Goal: Task Accomplishment & Management: Complete application form

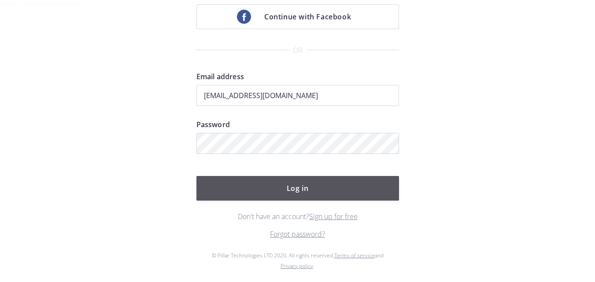
click at [336, 193] on button "Log in" at bounding box center [297, 188] width 203 height 25
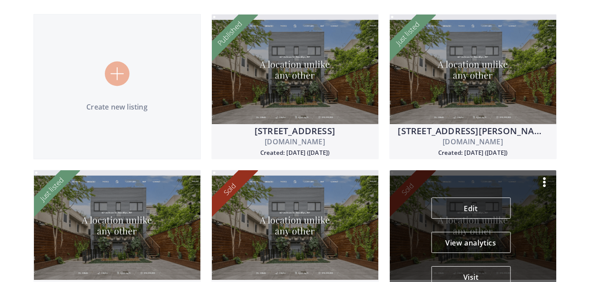
scroll to position [78, 0]
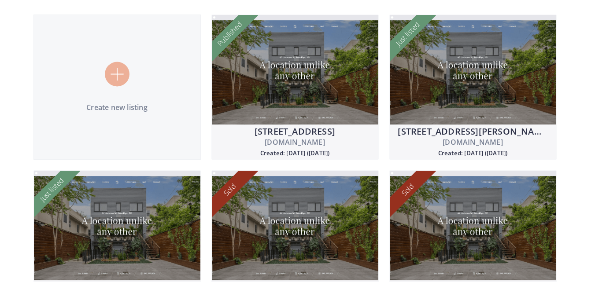
click at [117, 74] on img at bounding box center [117, 74] width 13 height 13
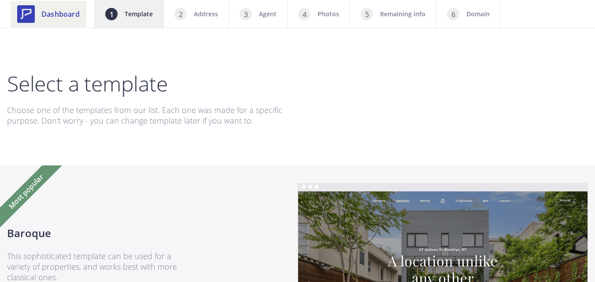
click at [57, 15] on span "Dashboard" at bounding box center [60, 14] width 38 height 11
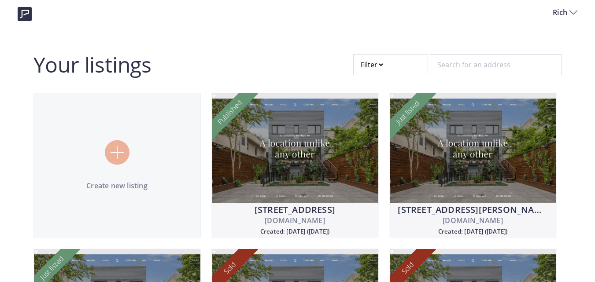
click at [565, 10] on span "Rich" at bounding box center [561, 12] width 17 height 11
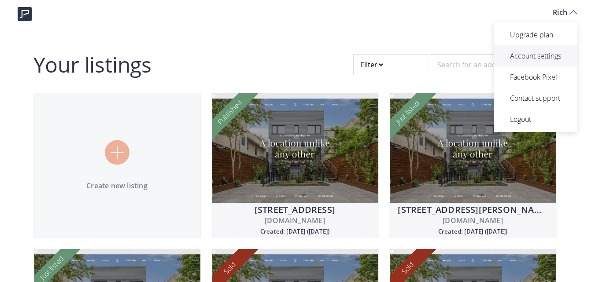
click at [523, 59] on p "Account settings" at bounding box center [535, 56] width 51 height 11
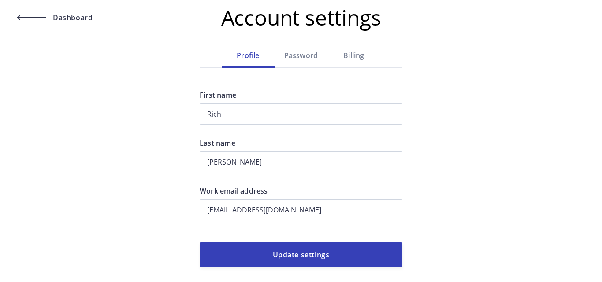
click at [360, 54] on div "Billing" at bounding box center [353, 55] width 53 height 11
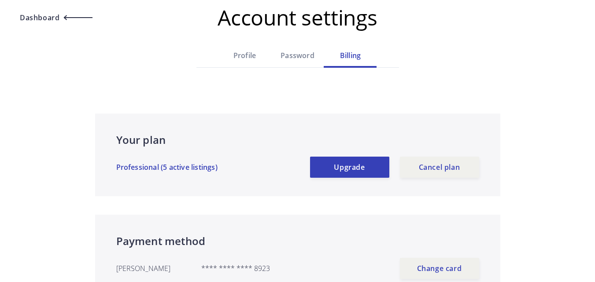
click at [63, 17] on span "Dashboard" at bounding box center [55, 17] width 75 height 7
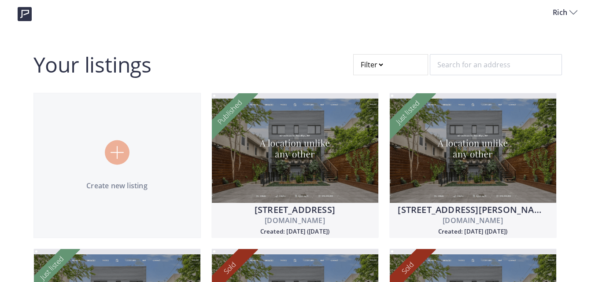
click at [566, 15] on span "Rich" at bounding box center [561, 12] width 17 height 11
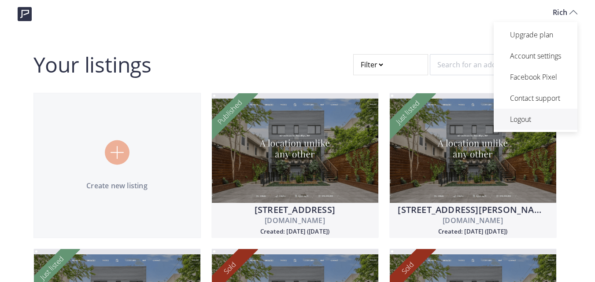
click at [518, 120] on p "Logout" at bounding box center [535, 119] width 51 height 11
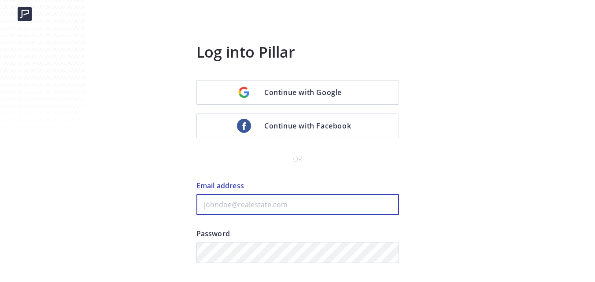
type input "[EMAIL_ADDRESS][DOMAIN_NAME]"
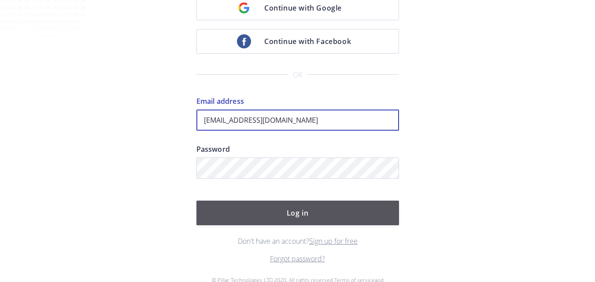
scroll to position [88, 0]
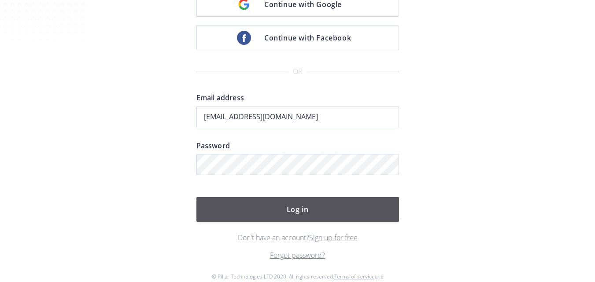
click at [340, 208] on button "Log in" at bounding box center [297, 209] width 203 height 25
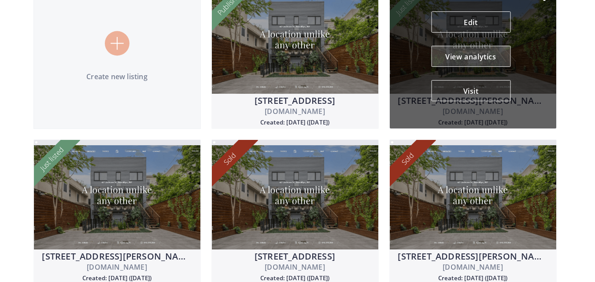
scroll to position [122, 0]
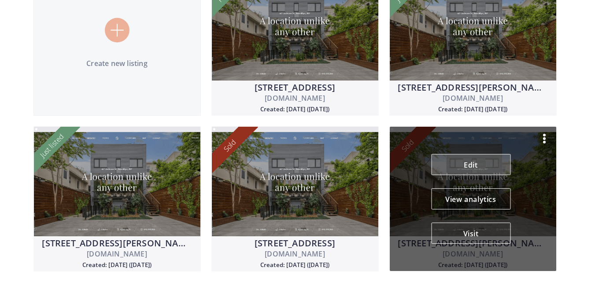
click at [485, 167] on link "Edit" at bounding box center [470, 164] width 79 height 21
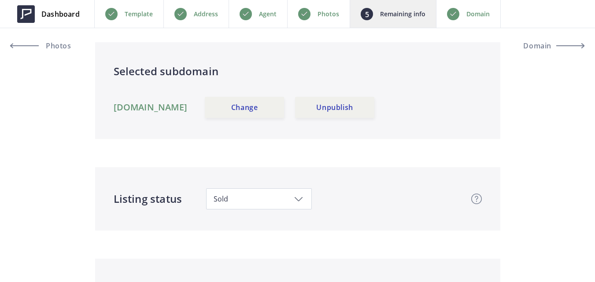
scroll to position [88, 0]
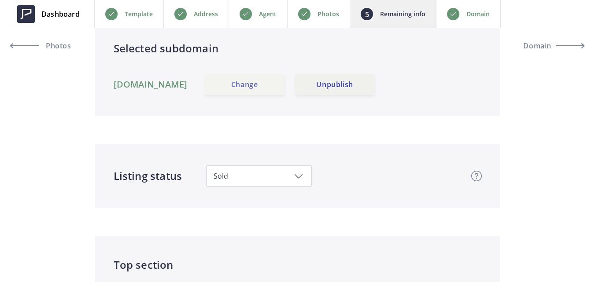
click at [266, 87] on link "Change" at bounding box center [244, 84] width 79 height 21
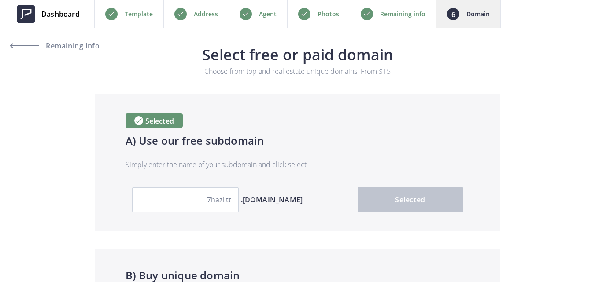
click at [206, 16] on p "Address" at bounding box center [206, 14] width 24 height 11
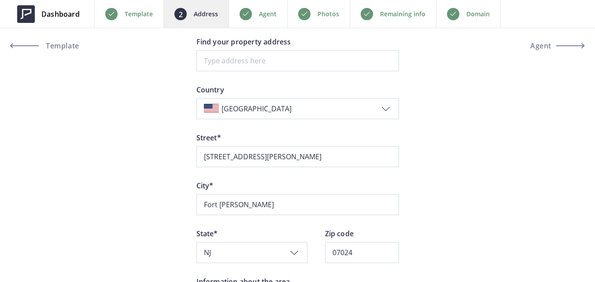
scroll to position [88, 0]
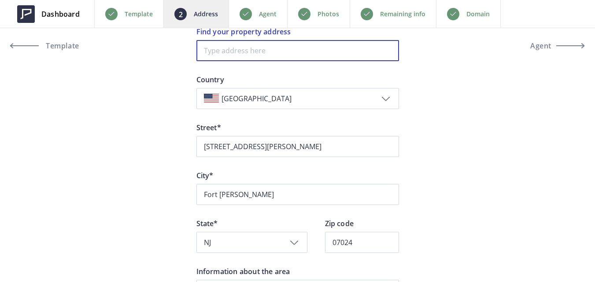
click at [343, 48] on input at bounding box center [297, 50] width 203 height 21
paste input "121 The Promenade 121-122, Edgewater"
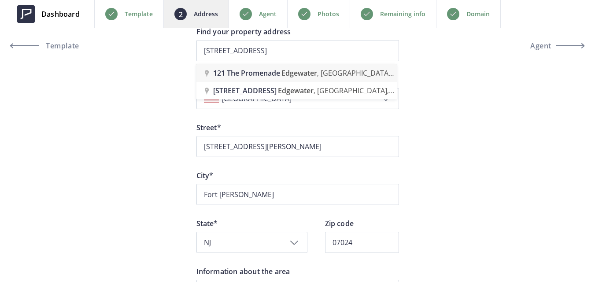
type input "121 The Promenade, Edgewater, NJ, USA"
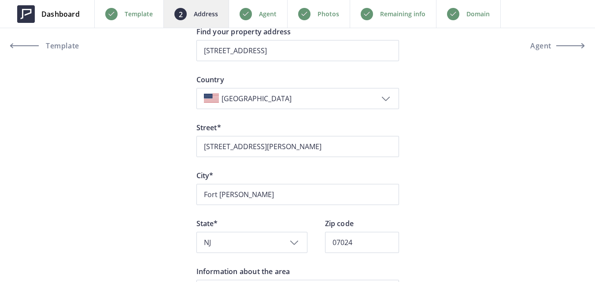
type input "The Promenade 121"
type input "Edgewater"
type input "07020"
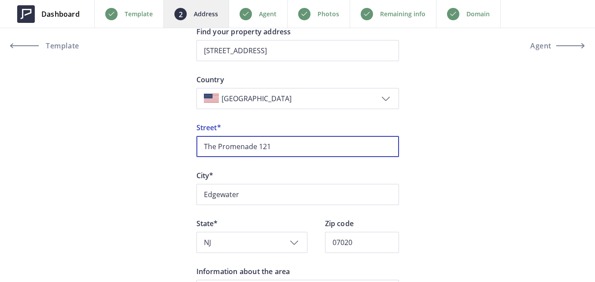
click at [310, 152] on input "The Promenade 121" at bounding box center [297, 146] width 203 height 21
paste input "121"
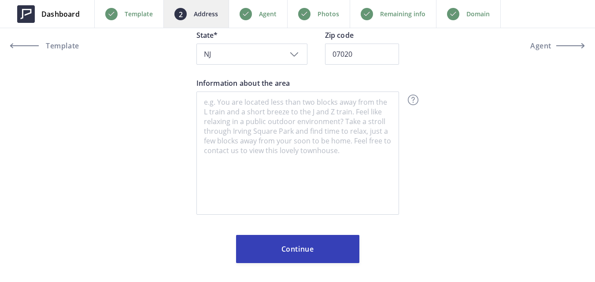
scroll to position [282, 0]
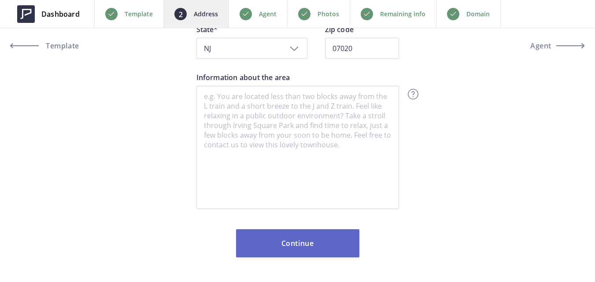
type input "121 The Promenade"
click at [342, 238] on button "Continue" at bounding box center [297, 244] width 123 height 28
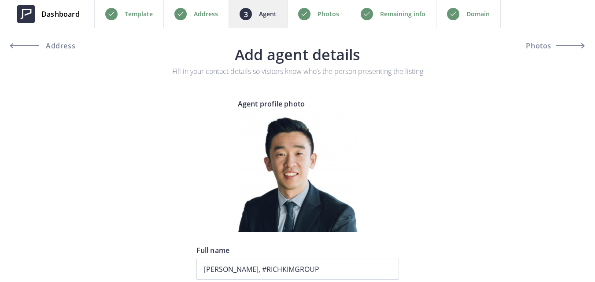
click at [318, 16] on p "Photos" at bounding box center [329, 14] width 22 height 11
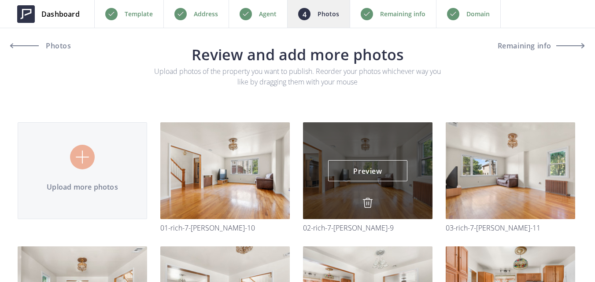
click at [368, 202] on img at bounding box center [368, 203] width 11 height 11
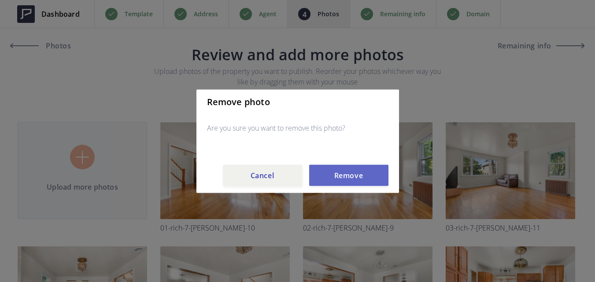
click at [347, 177] on button "Remove" at bounding box center [348, 175] width 79 height 21
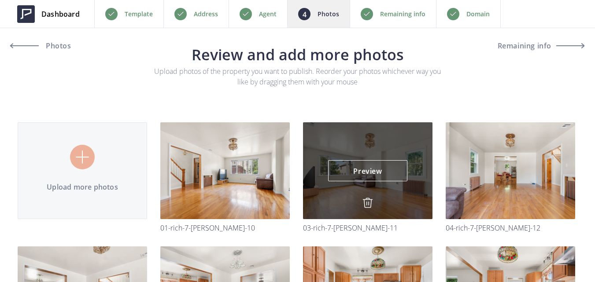
click at [367, 201] on img at bounding box center [368, 203] width 11 height 11
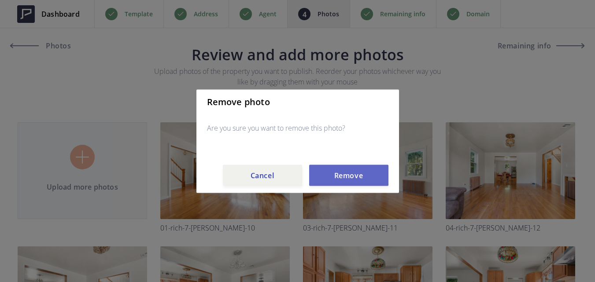
click at [363, 178] on button "Remove" at bounding box center [348, 175] width 79 height 21
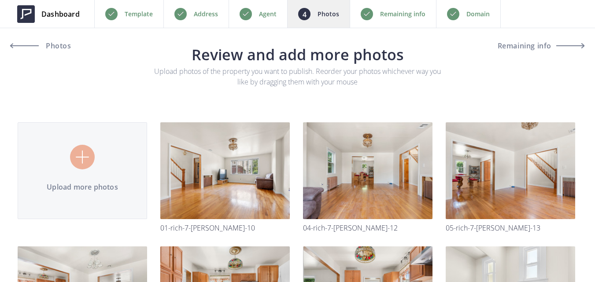
click at [0, 0] on img at bounding box center [0, 0] width 0 height 0
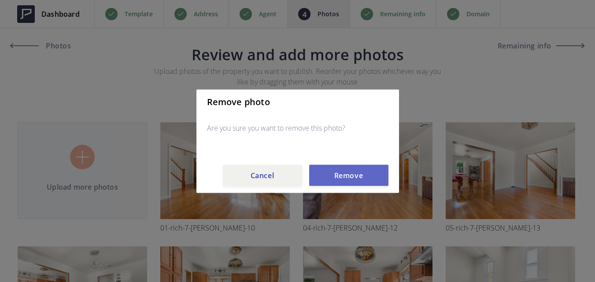
click at [361, 182] on button "Remove" at bounding box center [348, 175] width 79 height 21
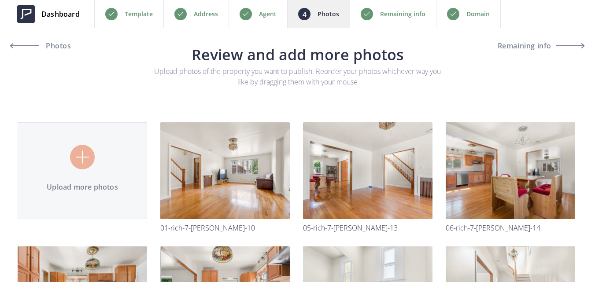
click at [0, 0] on img at bounding box center [0, 0] width 0 height 0
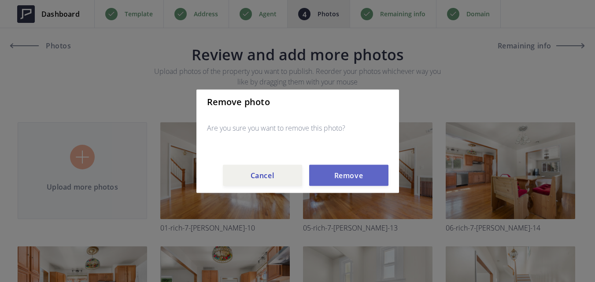
click at [362, 178] on button "Remove" at bounding box center [348, 175] width 79 height 21
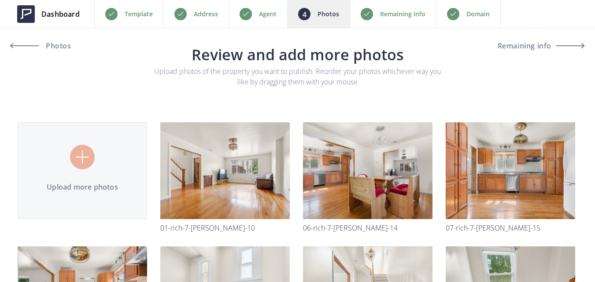
click at [0, 0] on img at bounding box center [0, 0] width 0 height 0
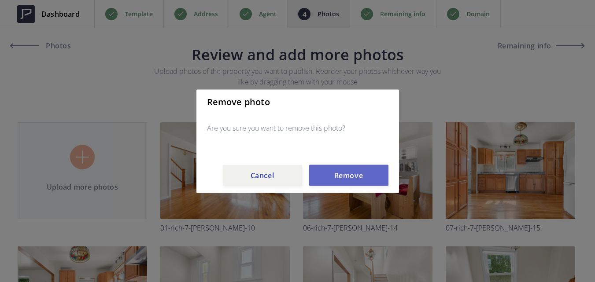
click at [364, 181] on button "Remove" at bounding box center [348, 175] width 79 height 21
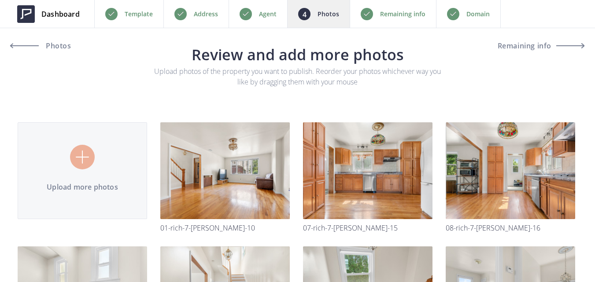
click at [0, 0] on img at bounding box center [0, 0] width 0 height 0
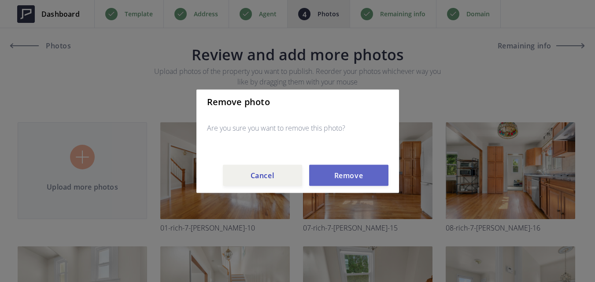
click at [364, 178] on button "Remove" at bounding box center [348, 175] width 79 height 21
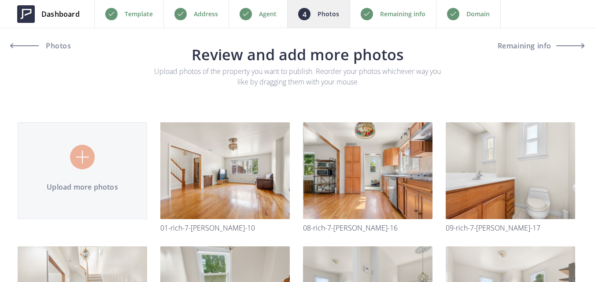
click at [0, 0] on img at bounding box center [0, 0] width 0 height 0
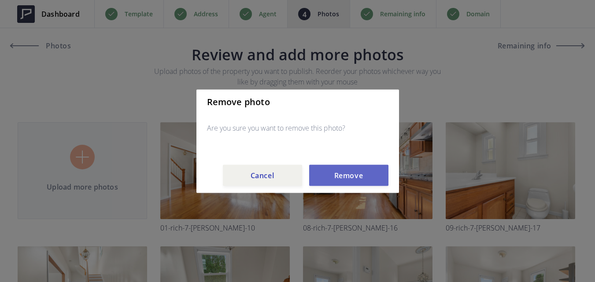
click at [360, 174] on button "Remove" at bounding box center [348, 175] width 79 height 21
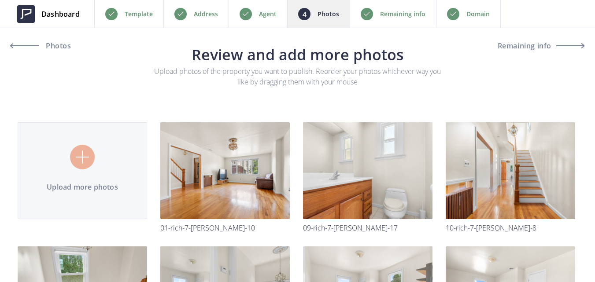
click at [0, 0] on img at bounding box center [0, 0] width 0 height 0
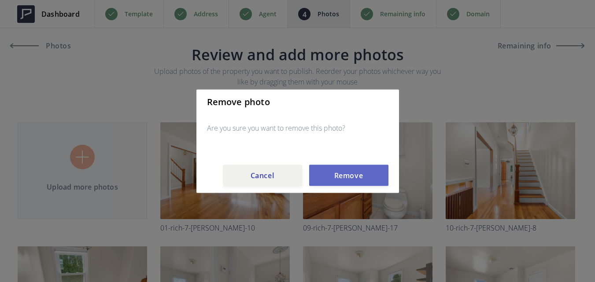
click at [362, 174] on button "Remove" at bounding box center [348, 175] width 79 height 21
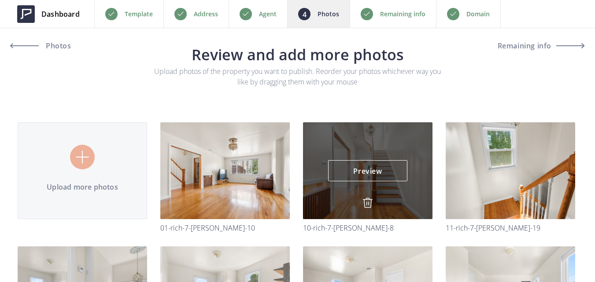
click at [369, 204] on img at bounding box center [368, 203] width 11 height 11
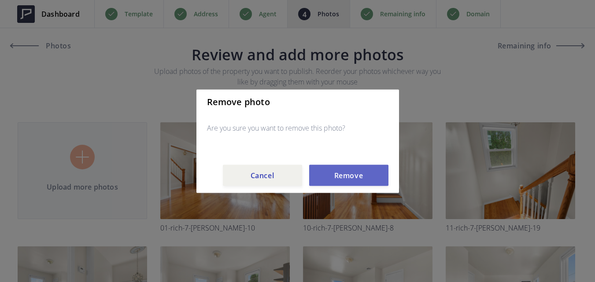
click at [362, 175] on button "Remove" at bounding box center [348, 175] width 79 height 21
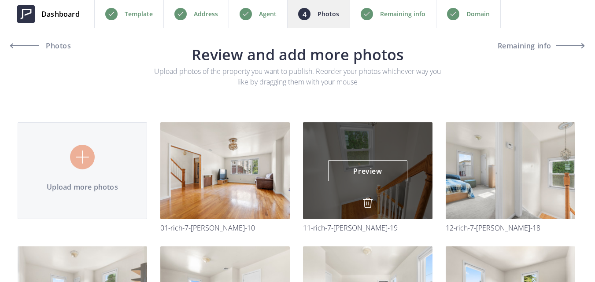
click at [367, 198] on img at bounding box center [368, 203] width 11 height 11
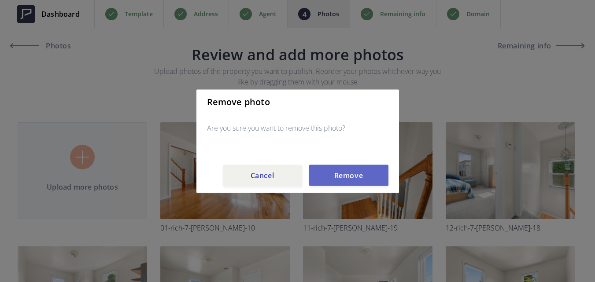
click at [360, 177] on button "Remove" at bounding box center [348, 175] width 79 height 21
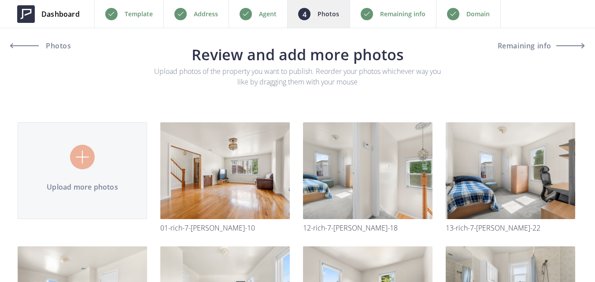
click at [0, 0] on img at bounding box center [0, 0] width 0 height 0
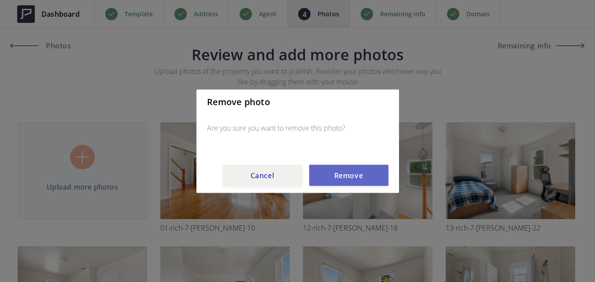
click at [359, 177] on button "Remove" at bounding box center [348, 175] width 79 height 21
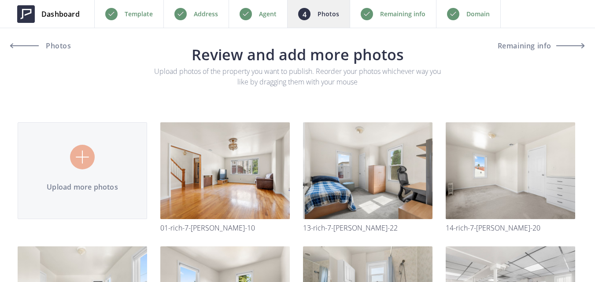
click at [0, 0] on img at bounding box center [0, 0] width 0 height 0
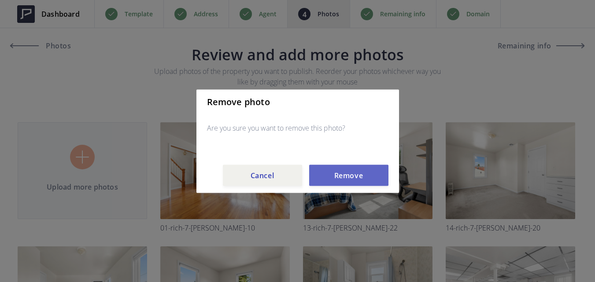
click at [361, 172] on button "Remove" at bounding box center [348, 175] width 79 height 21
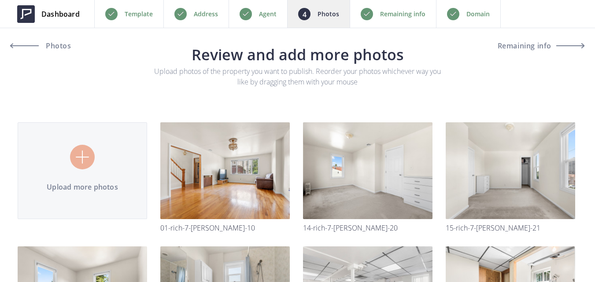
click at [0, 0] on img at bounding box center [0, 0] width 0 height 0
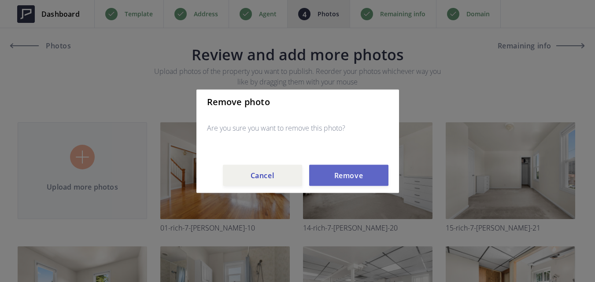
click at [363, 176] on button "Remove" at bounding box center [348, 175] width 79 height 21
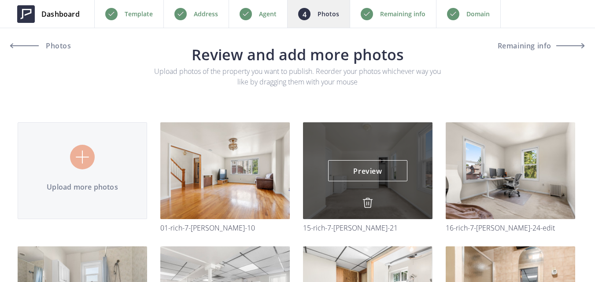
click at [370, 200] on img at bounding box center [368, 203] width 11 height 11
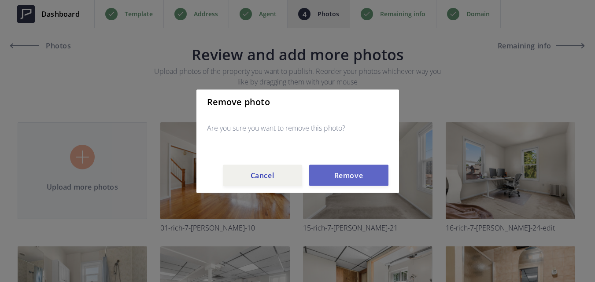
click at [363, 171] on button "Remove" at bounding box center [348, 175] width 79 height 21
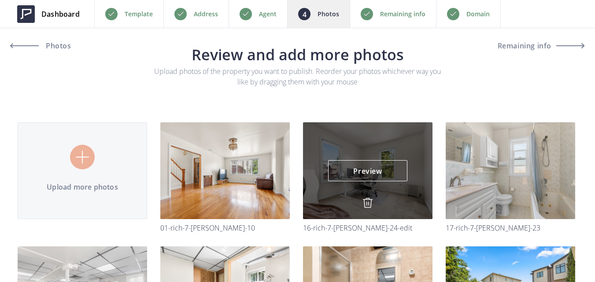
click at [369, 202] on img at bounding box center [368, 203] width 11 height 11
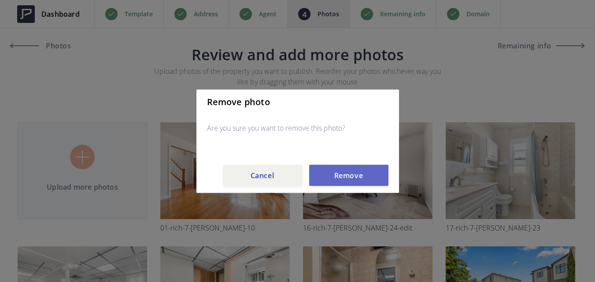
click at [361, 174] on button "Remove" at bounding box center [348, 175] width 79 height 21
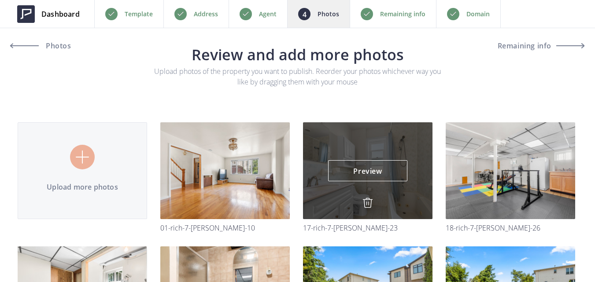
click at [367, 204] on img at bounding box center [368, 203] width 11 height 11
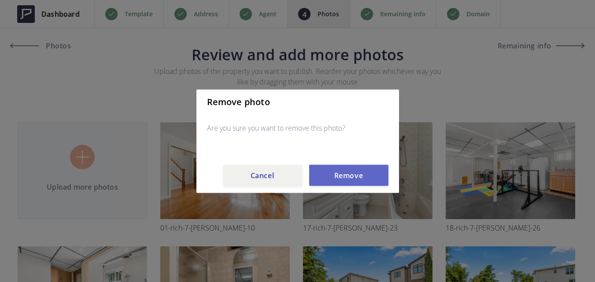
click at [358, 174] on button "Remove" at bounding box center [348, 175] width 79 height 21
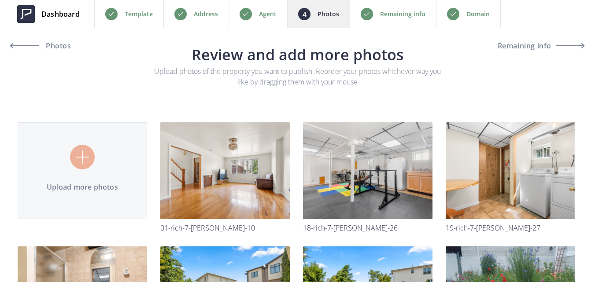
click at [0, 0] on img at bounding box center [0, 0] width 0 height 0
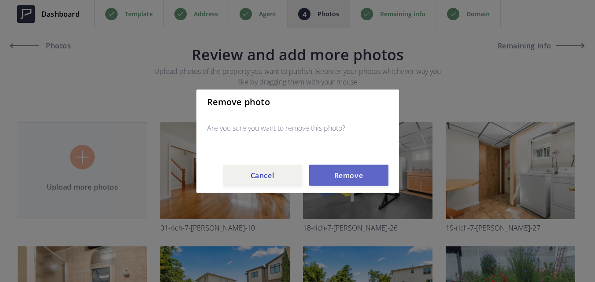
click at [361, 179] on button "Remove" at bounding box center [348, 175] width 79 height 21
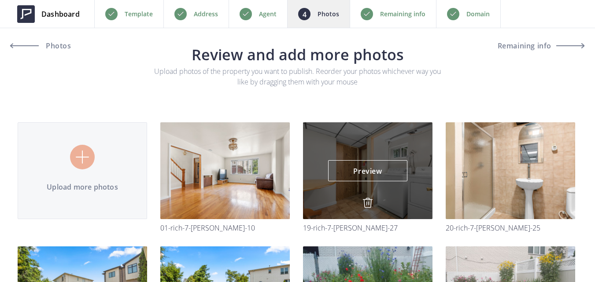
click at [369, 197] on div "Preview Preview" at bounding box center [368, 170] width 130 height 97
click at [364, 174] on link "Preview" at bounding box center [367, 170] width 79 height 21
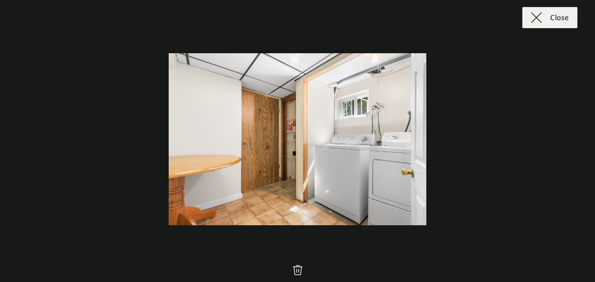
click at [539, 19] on img at bounding box center [536, 17] width 11 height 11
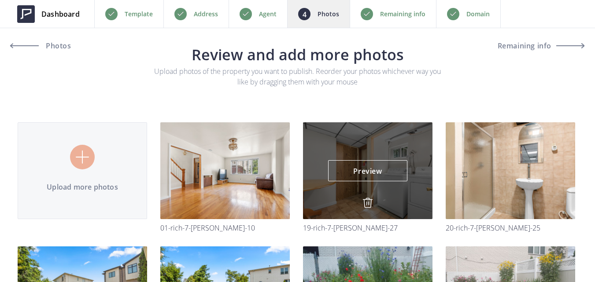
click at [370, 204] on img at bounding box center [368, 203] width 11 height 11
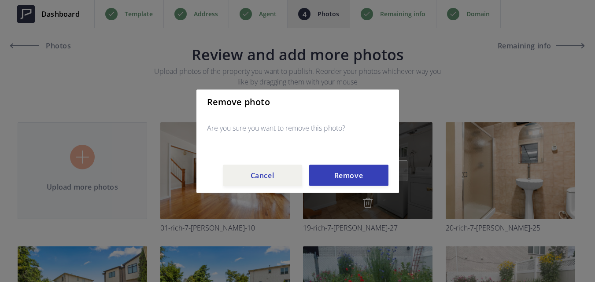
click at [371, 172] on button "Remove" at bounding box center [348, 175] width 79 height 21
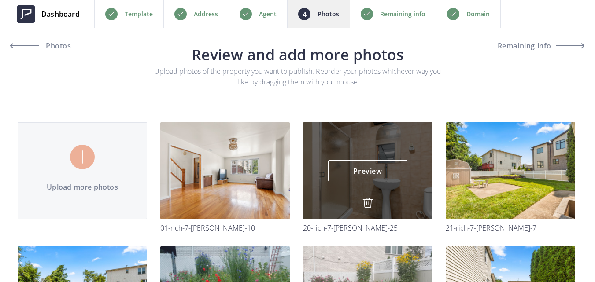
click at [370, 202] on img at bounding box center [368, 203] width 11 height 11
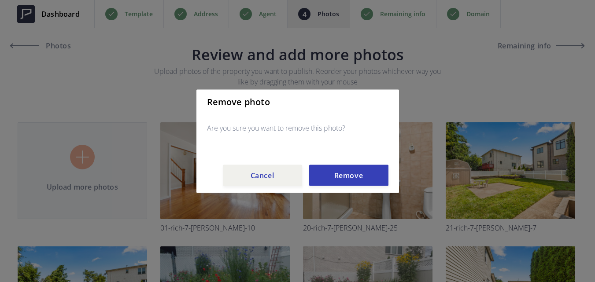
click at [369, 164] on div "Remove photo Are you sure you want to remove this photo? Cancel Remove" at bounding box center [297, 141] width 203 height 104
click at [369, 175] on button "Remove" at bounding box center [348, 175] width 79 height 21
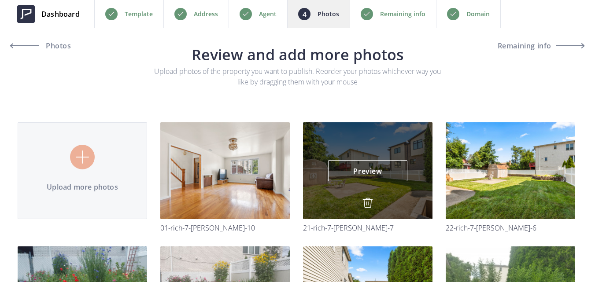
click at [365, 201] on img at bounding box center [368, 203] width 11 height 11
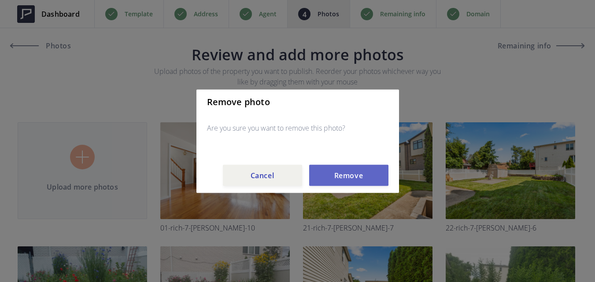
click at [356, 175] on button "Remove" at bounding box center [348, 175] width 79 height 21
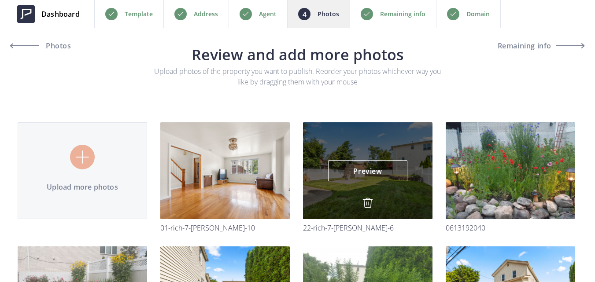
click at [368, 204] on img at bounding box center [368, 203] width 11 height 11
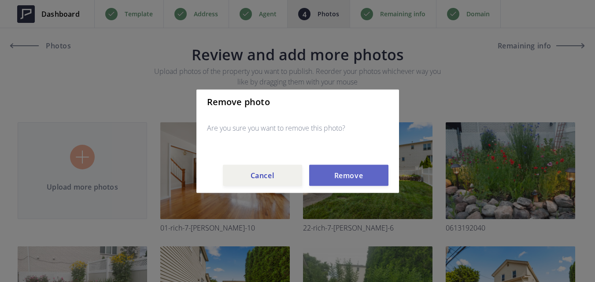
click at [358, 173] on button "Remove" at bounding box center [348, 175] width 79 height 21
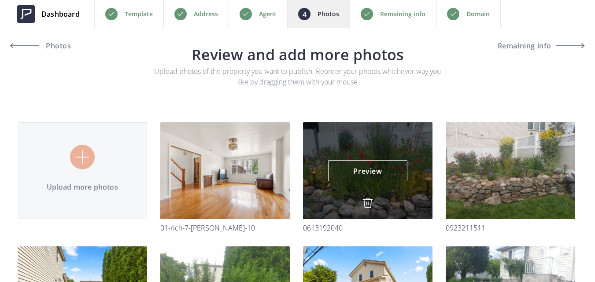
click at [367, 202] on img at bounding box center [368, 203] width 11 height 11
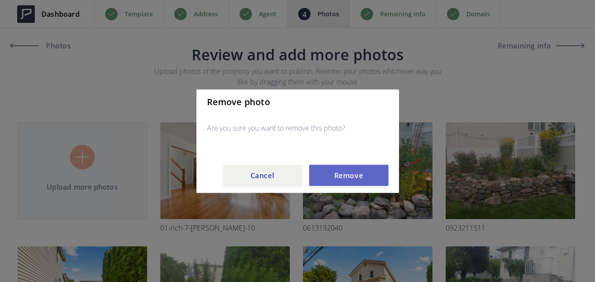
click at [359, 174] on button "Remove" at bounding box center [348, 175] width 79 height 21
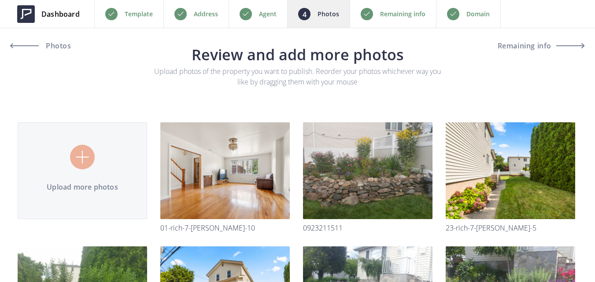
click at [0, 0] on img at bounding box center [0, 0] width 0 height 0
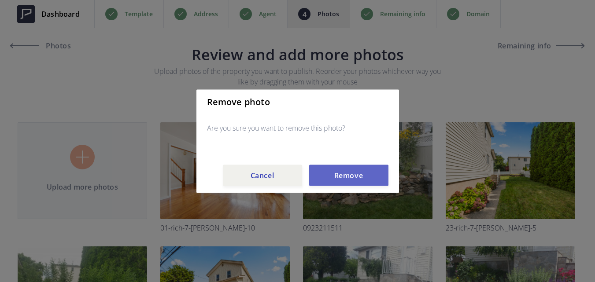
click at [365, 175] on button "Remove" at bounding box center [348, 175] width 79 height 21
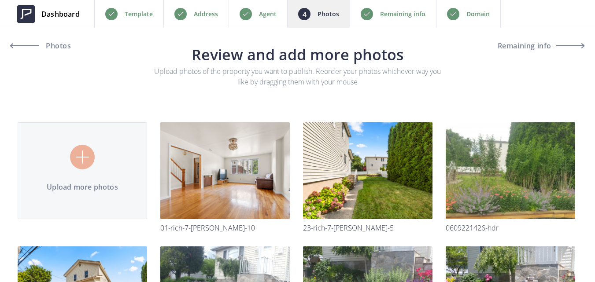
click at [0, 0] on img at bounding box center [0, 0] width 0 height 0
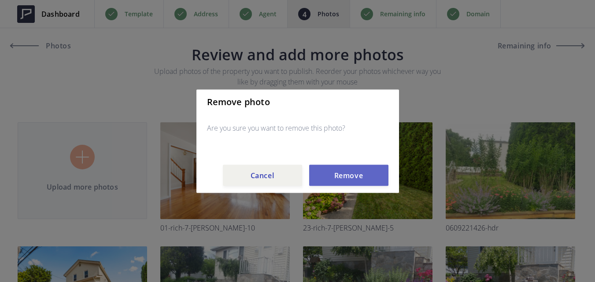
click at [362, 174] on button "Remove" at bounding box center [348, 175] width 79 height 21
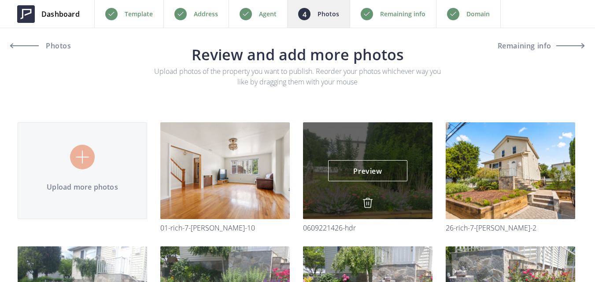
click at [369, 200] on img at bounding box center [368, 203] width 11 height 11
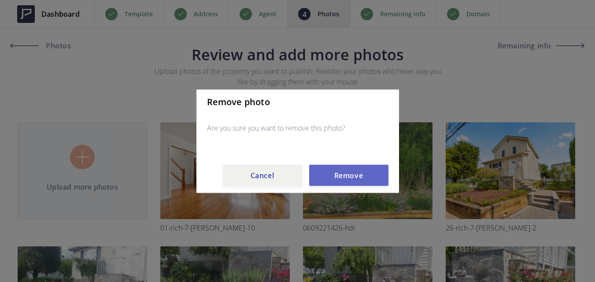
click at [364, 173] on button "Remove" at bounding box center [348, 175] width 79 height 21
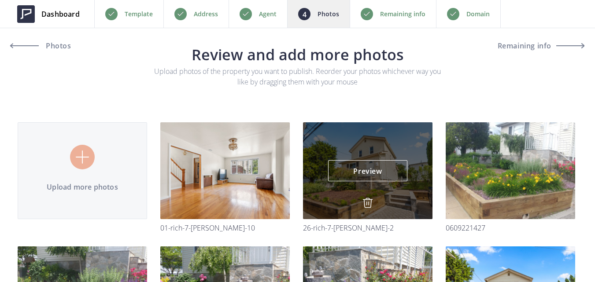
click at [369, 200] on img at bounding box center [368, 203] width 11 height 11
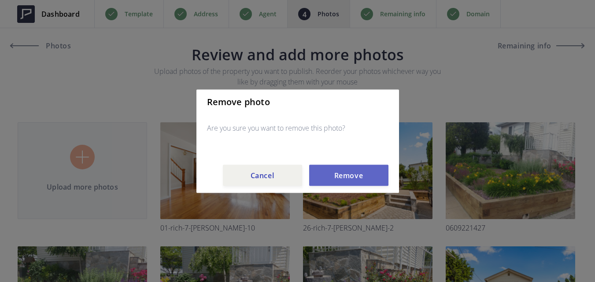
click at [367, 177] on button "Remove" at bounding box center [348, 175] width 79 height 21
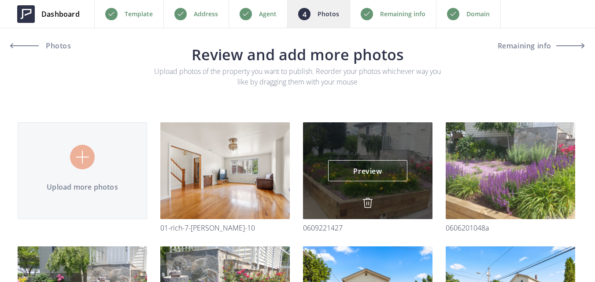
click at [366, 203] on img at bounding box center [368, 203] width 11 height 11
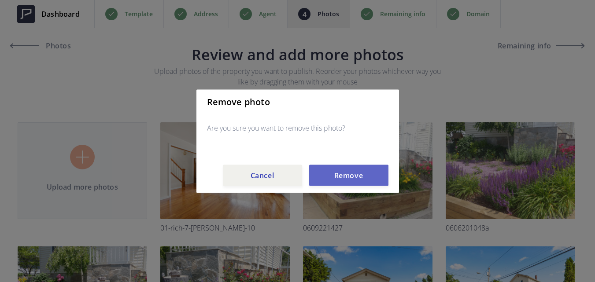
click at [367, 178] on button "Remove" at bounding box center [348, 175] width 79 height 21
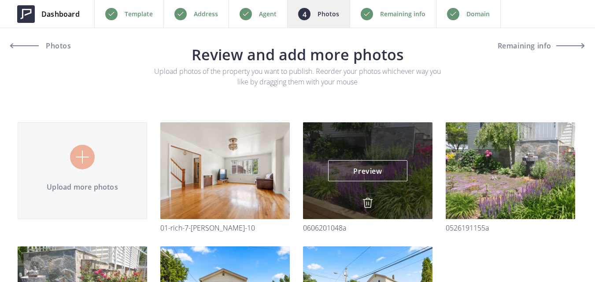
click at [371, 202] on img at bounding box center [368, 203] width 11 height 11
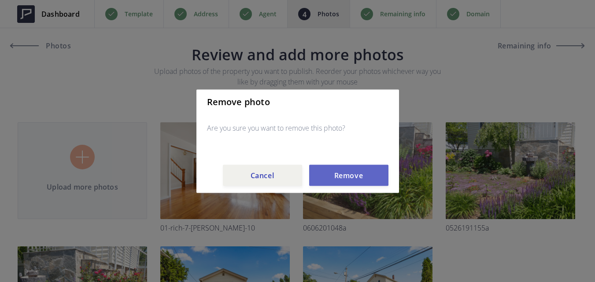
click at [366, 178] on button "Remove" at bounding box center [348, 175] width 79 height 21
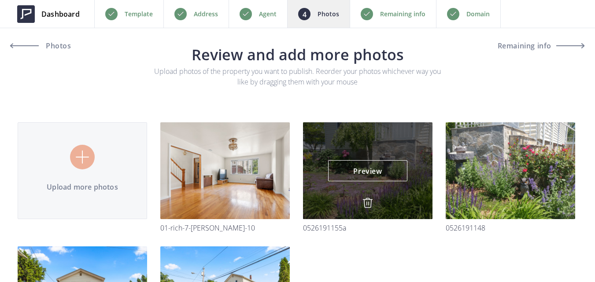
click at [370, 203] on img at bounding box center [368, 203] width 11 height 11
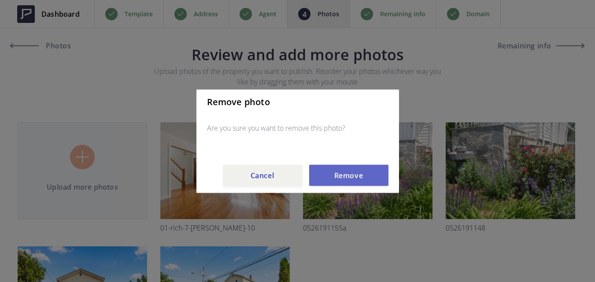
click at [365, 171] on button "Remove" at bounding box center [348, 175] width 79 height 21
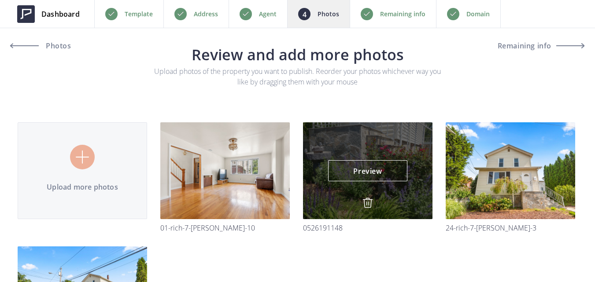
click at [369, 203] on img at bounding box center [368, 203] width 11 height 11
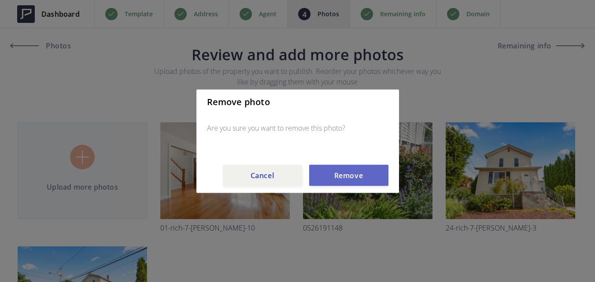
click at [364, 180] on button "Remove" at bounding box center [348, 175] width 79 height 21
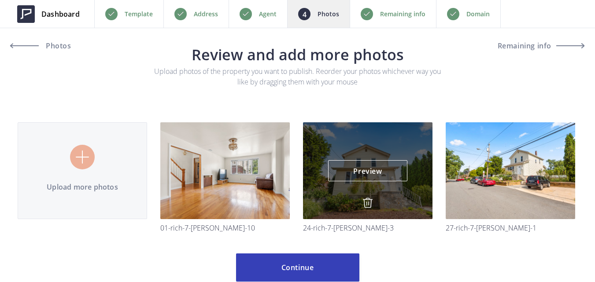
click at [372, 203] on img at bounding box center [368, 203] width 11 height 11
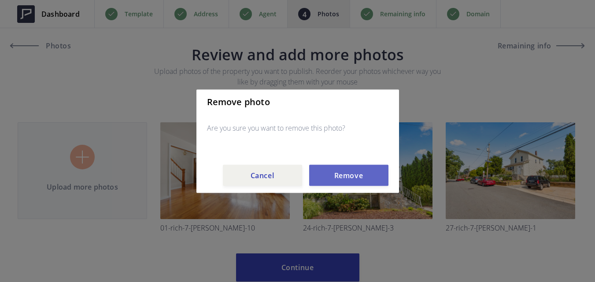
click at [367, 174] on button "Remove" at bounding box center [348, 175] width 79 height 21
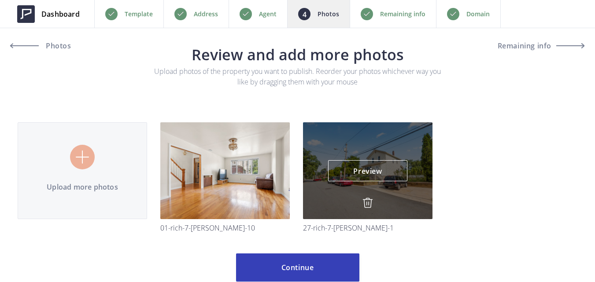
click at [371, 199] on img at bounding box center [368, 203] width 11 height 11
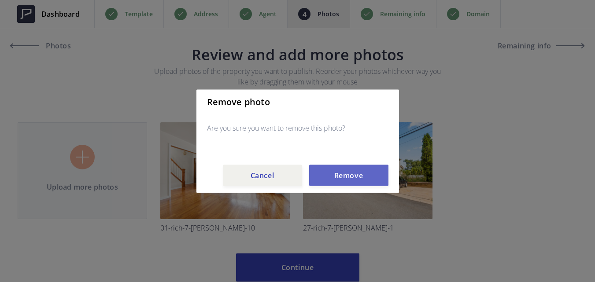
click at [365, 173] on button "Remove" at bounding box center [348, 175] width 79 height 21
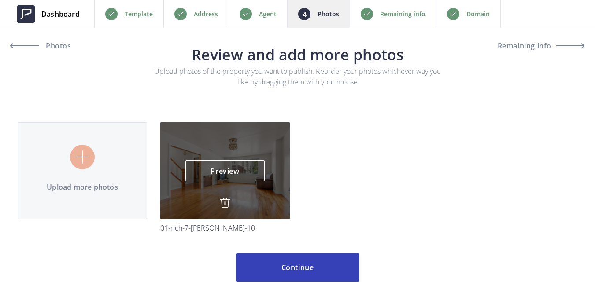
click at [226, 205] on img at bounding box center [225, 203] width 11 height 11
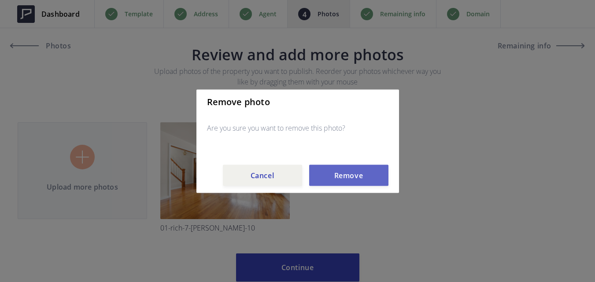
click at [334, 178] on button "Remove" at bounding box center [348, 175] width 79 height 21
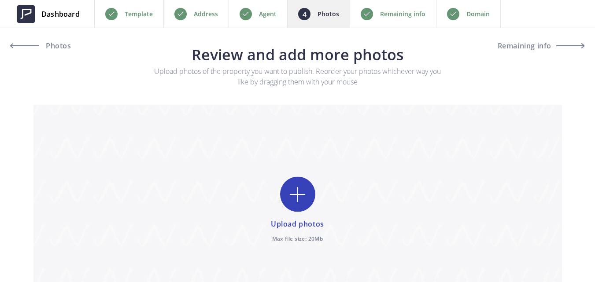
click at [396, 15] on p "Remaining info" at bounding box center [402, 14] width 45 height 11
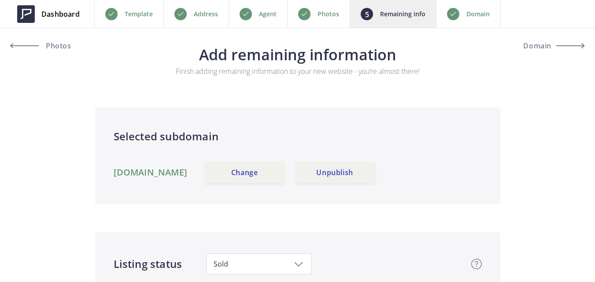
click at [335, 12] on p "Photos" at bounding box center [329, 14] width 22 height 11
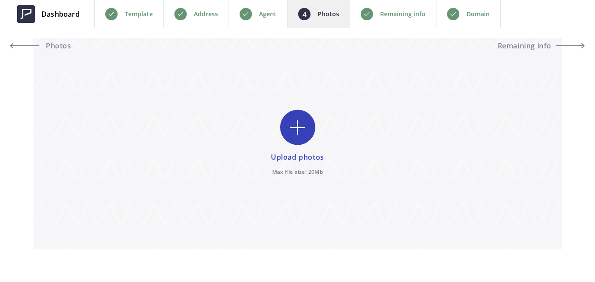
scroll to position [29, 0]
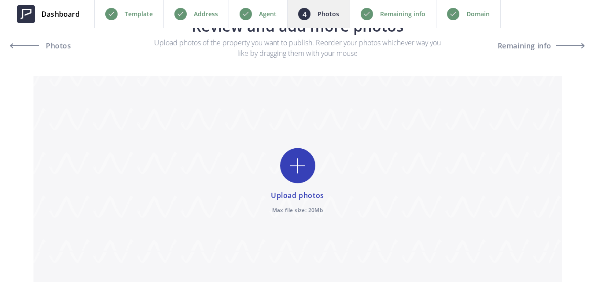
click at [292, 169] on input "file" at bounding box center [297, 182] width 529 height 212
type input "C:\fakepath\01-DSC_4664.JPG"
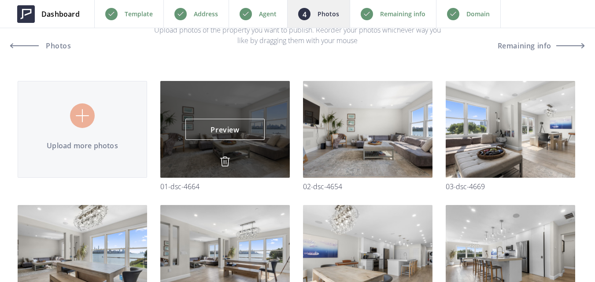
scroll to position [0, 0]
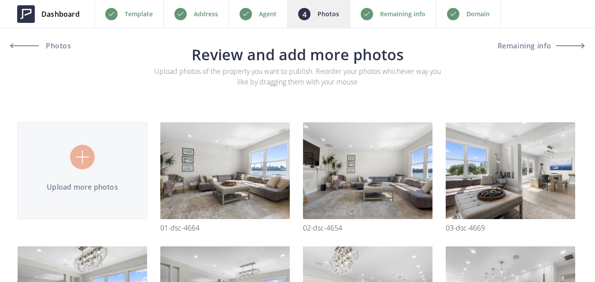
type input "C:\fakepath\21-DSC_4747.jpg"
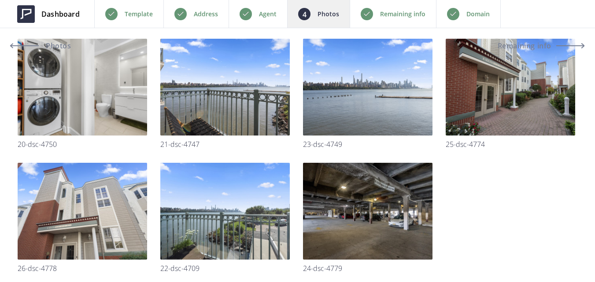
scroll to position [749, 0]
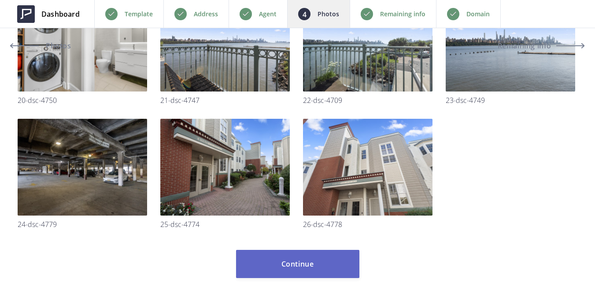
click at [323, 259] on button "Continue" at bounding box center [297, 264] width 123 height 28
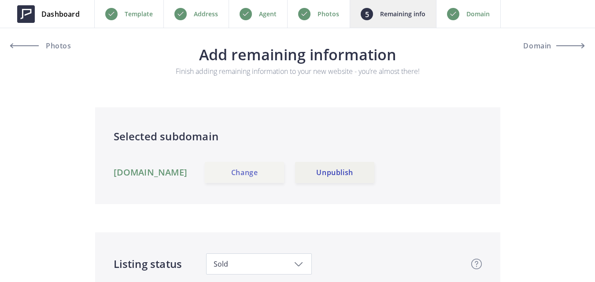
click at [262, 173] on link "Change" at bounding box center [244, 172] width 79 height 21
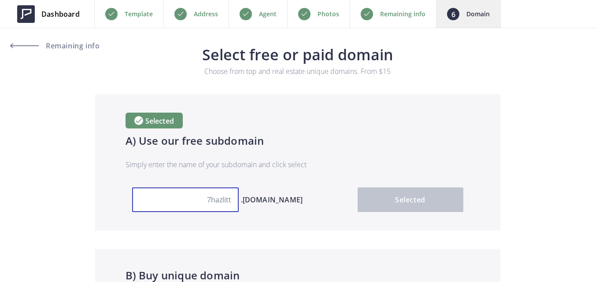
drag, startPoint x: 213, startPoint y: 198, endPoint x: 252, endPoint y: 204, distance: 39.1
click at [217, 198] on input "7hazlitt" at bounding box center [185, 200] width 107 height 25
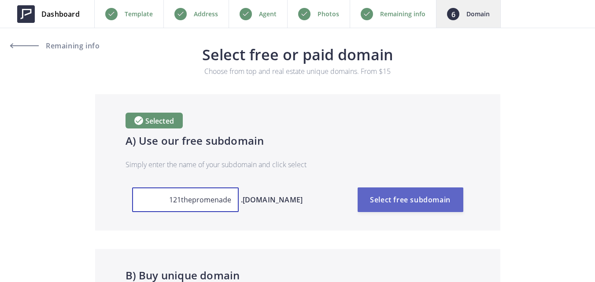
type input "121thepromenade"
click at [377, 194] on button "Select free subdomain" at bounding box center [411, 200] width 106 height 25
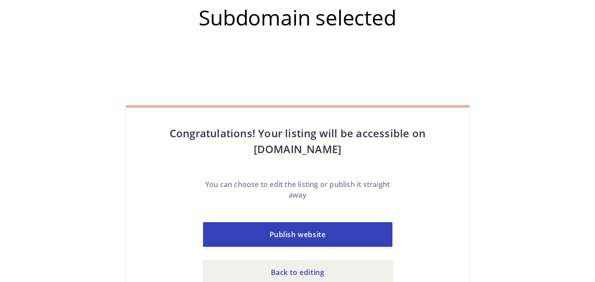
scroll to position [21, 0]
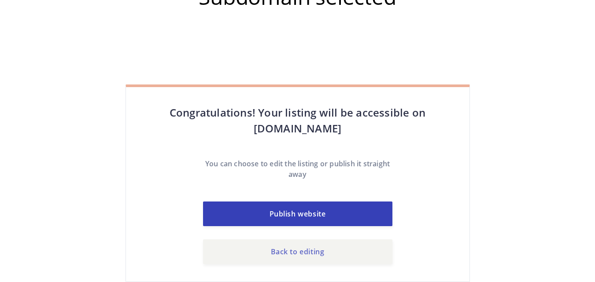
click at [315, 251] on link "Back to editing" at bounding box center [297, 252] width 189 height 25
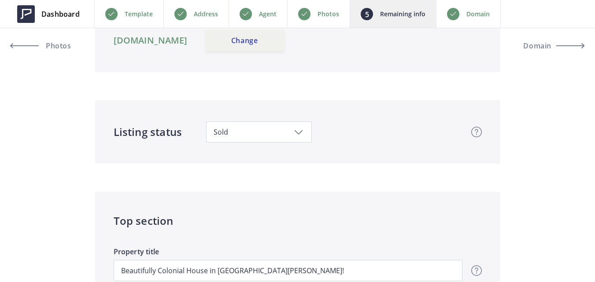
scroll to position [176, 0]
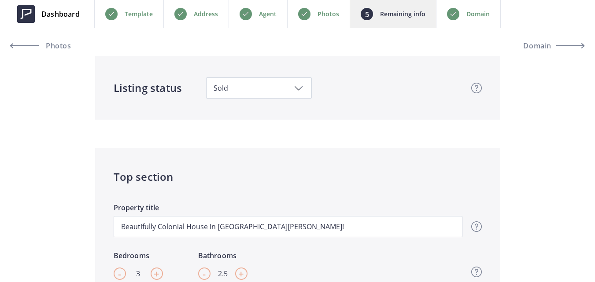
click at [292, 79] on div "Sold" at bounding box center [259, 88] width 106 height 21
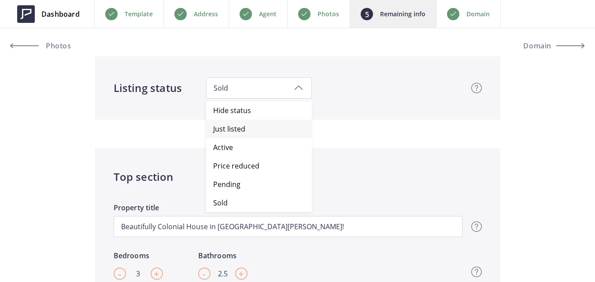
click at [250, 127] on span "Just listed" at bounding box center [262, 129] width 99 height 19
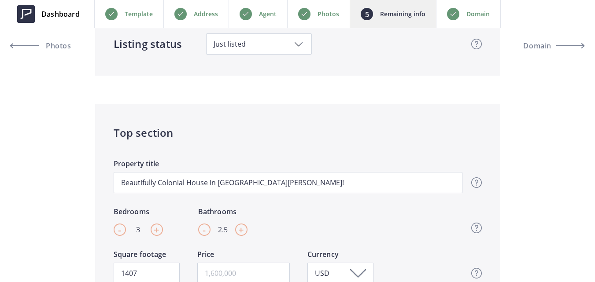
scroll to position [264, 0]
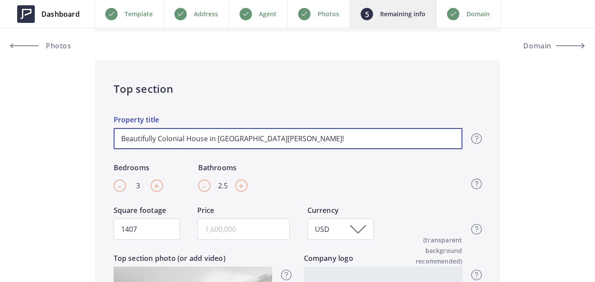
drag, startPoint x: 206, startPoint y: 137, endPoint x: 108, endPoint y: 134, distance: 98.3
click at [108, 134] on div "Top section Beautifully Colonial House in Fort Lee! Property title Top section …" at bounding box center [297, 240] width 405 height 360
paste input "A Rare Waterfront Gem"
drag, startPoint x: 232, startPoint y: 139, endPoint x: 269, endPoint y: 146, distance: 38.2
click at [233, 139] on input "A Rare Waterfront Gem in Fort Lee!" at bounding box center [288, 138] width 349 height 21
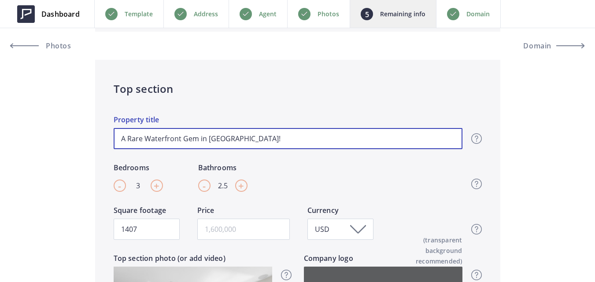
type input "A Rare Waterfront Gem in Edgewater!"
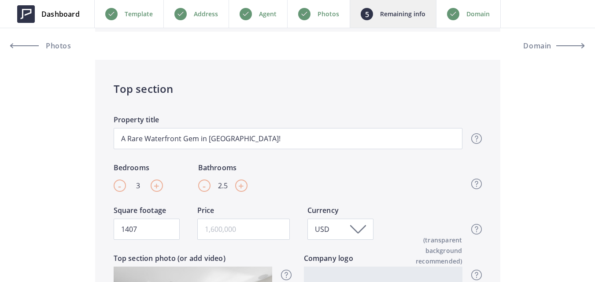
click at [222, 187] on input "2.5" at bounding box center [223, 186] width 11 height 12
type input "5"
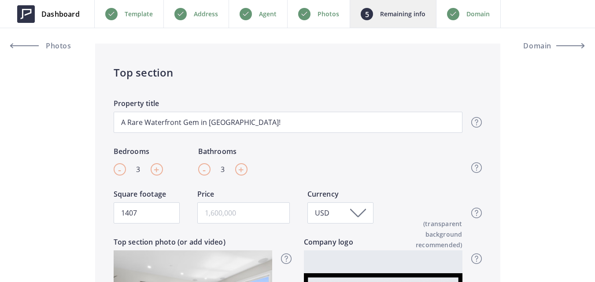
scroll to position [308, 0]
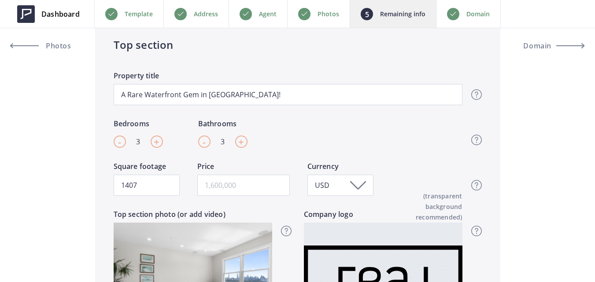
type input "3"
drag, startPoint x: 144, startPoint y: 190, endPoint x: 94, endPoint y: 187, distance: 50.3
click at [95, 187] on div "Top section A Rare Waterfront Gem in Edgewater! Property title Top section titl…" at bounding box center [297, 196] width 405 height 360
paste input "2350"
type input "2350"
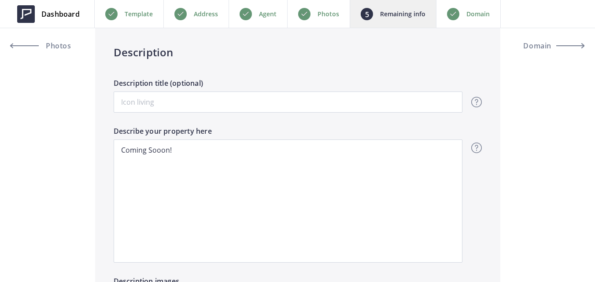
scroll to position [705, 0]
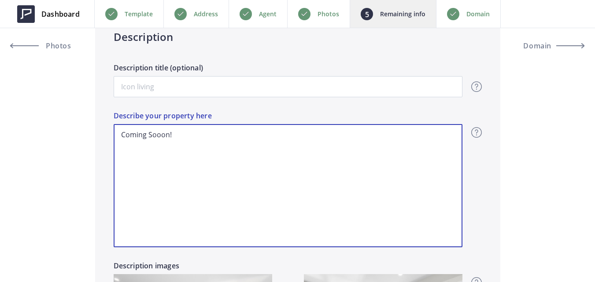
click at [360, 145] on textarea "Coming Sooon!" at bounding box center [288, 185] width 349 height 123
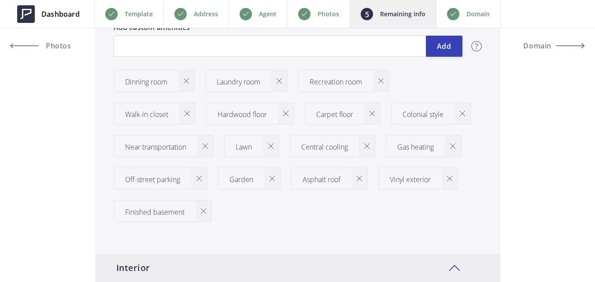
scroll to position [1190, 0]
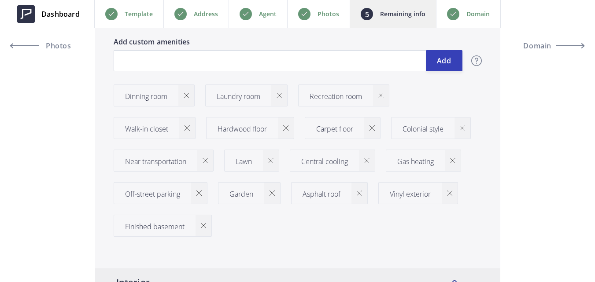
click at [189, 96] on img at bounding box center [186, 95] width 5 height 5
click at [189, 96] on img at bounding box center [187, 95] width 5 height 5
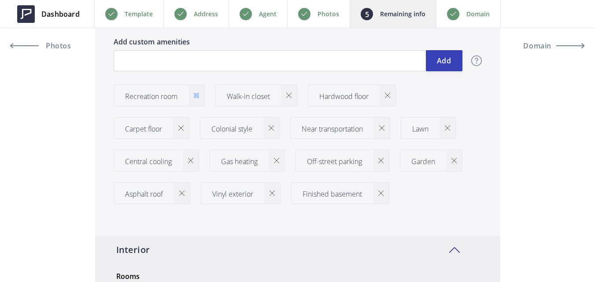
click at [189, 96] on div at bounding box center [197, 95] width 16 height 21
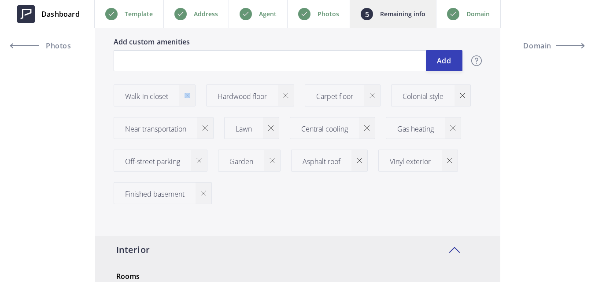
click at [189, 96] on img at bounding box center [187, 95] width 5 height 5
click at [189, 96] on div at bounding box center [193, 95] width 16 height 21
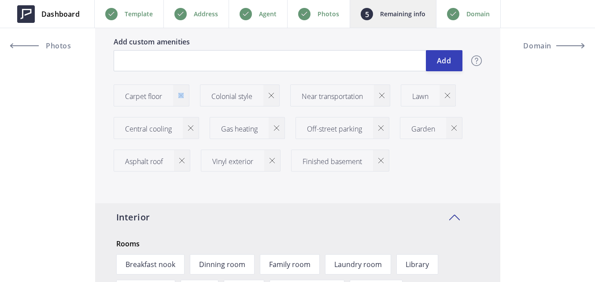
click at [189, 96] on div at bounding box center [181, 95] width 16 height 21
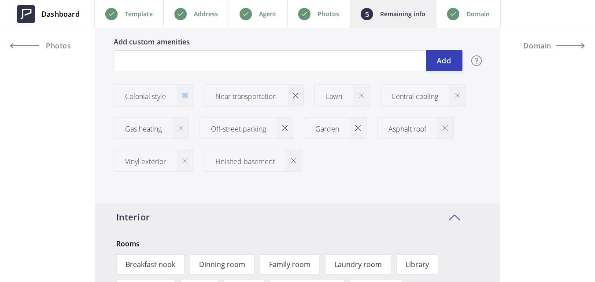
click at [189, 96] on div at bounding box center [185, 95] width 16 height 21
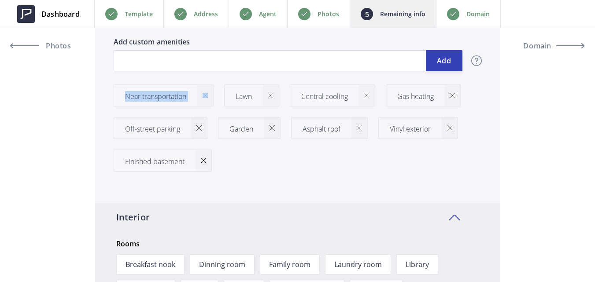
click at [189, 96] on div "Near transportation" at bounding box center [155, 95] width 83 height 9
click at [195, 96] on div "Near transportation" at bounding box center [155, 95] width 83 height 9
click at [207, 96] on img at bounding box center [205, 95] width 5 height 5
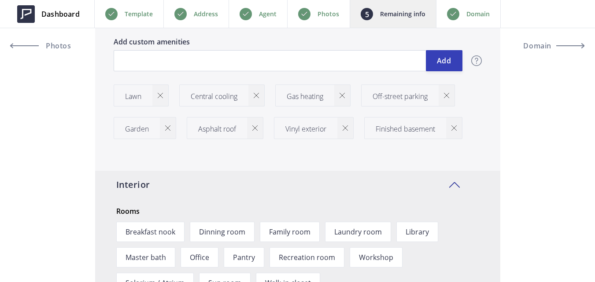
click at [207, 96] on p "Central cooling" at bounding box center [214, 96] width 47 height 11
click at [162, 95] on img at bounding box center [160, 95] width 5 height 5
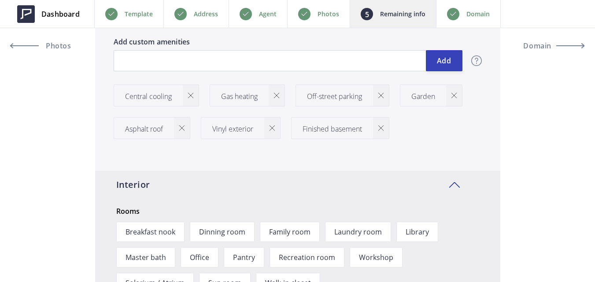
click at [193, 97] on img at bounding box center [190, 95] width 5 height 5
click at [186, 94] on div at bounding box center [181, 95] width 16 height 21
click at [197, 94] on img at bounding box center [198, 95] width 5 height 5
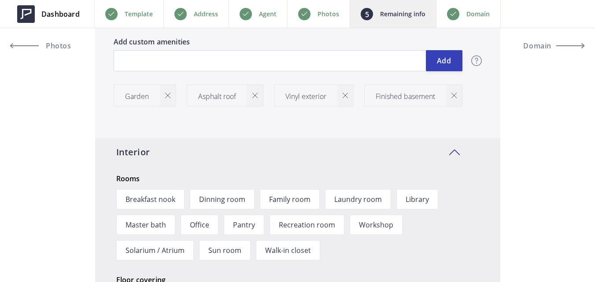
click at [171, 95] on div at bounding box center [168, 95] width 16 height 21
click at [180, 94] on img at bounding box center [181, 95] width 5 height 5
click at [180, 94] on div at bounding box center [185, 95] width 16 height 21
click at [199, 96] on div at bounding box center [204, 95] width 16 height 21
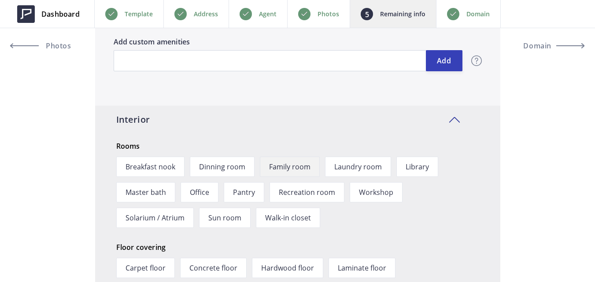
click at [297, 170] on span "Family room" at bounding box center [290, 167] width 60 height 20
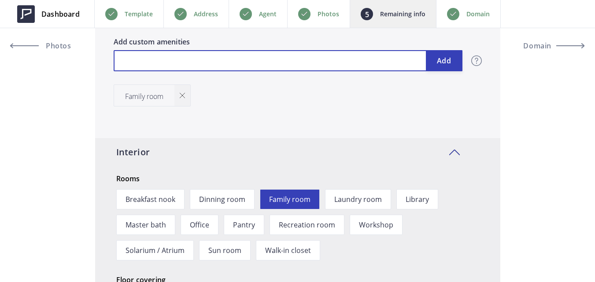
click at [182, 61] on input "text" at bounding box center [288, 60] width 349 height 21
type input "Living room"
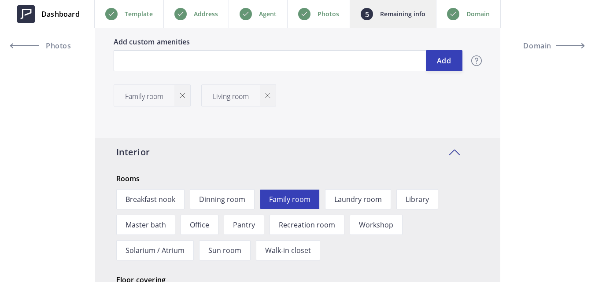
click at [271, 96] on img at bounding box center [267, 95] width 5 height 5
click at [182, 94] on img at bounding box center [182, 95] width 5 height 5
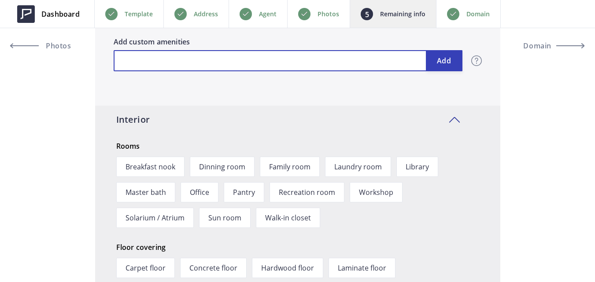
click at [187, 63] on input "text" at bounding box center [288, 60] width 349 height 21
type input "Entrance foyer"
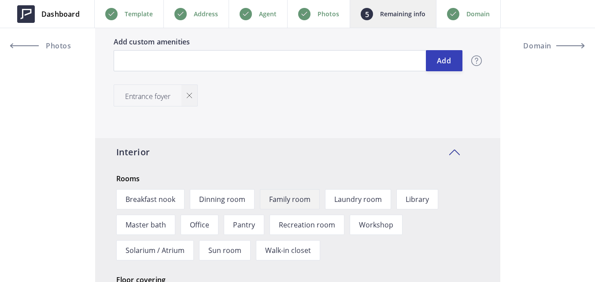
click at [291, 204] on span "Family room" at bounding box center [290, 199] width 60 height 20
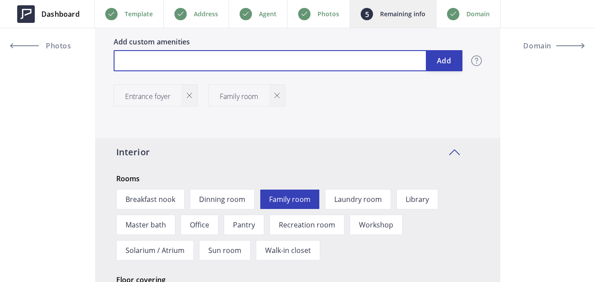
click at [238, 62] on input "text" at bounding box center [288, 60] width 349 height 21
type input "Living room"
click at [376, 68] on input "text" at bounding box center [288, 60] width 349 height 21
type input "Dining room"
type input "Kitchen"
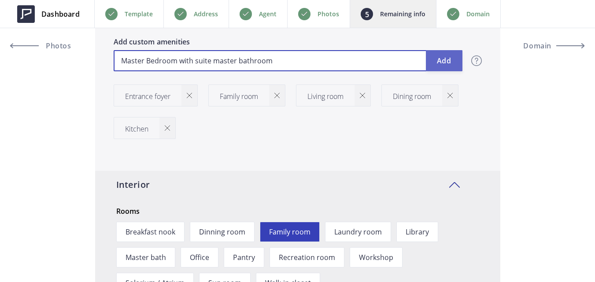
type input "Master Bedroom with suite master bathroom"
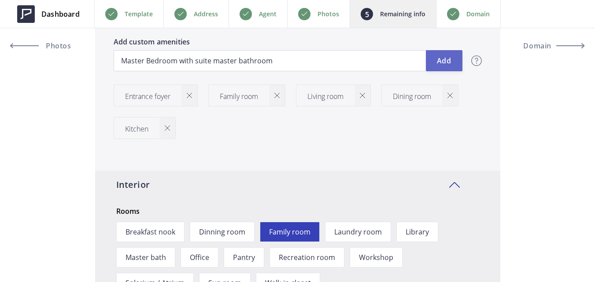
click at [440, 62] on button "Add" at bounding box center [444, 60] width 37 height 21
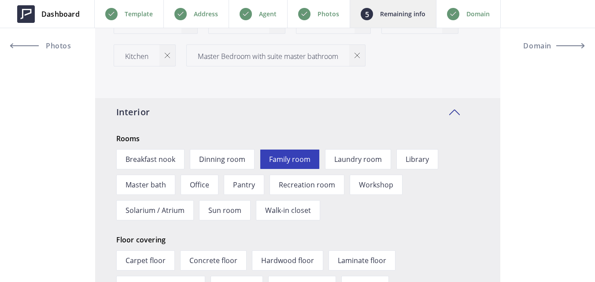
scroll to position [1278, 0]
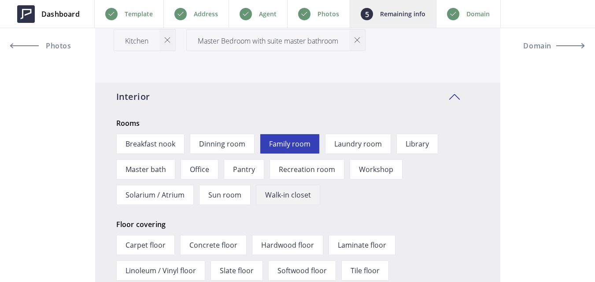
click at [305, 196] on span "Walk-in closet" at bounding box center [288, 195] width 64 height 20
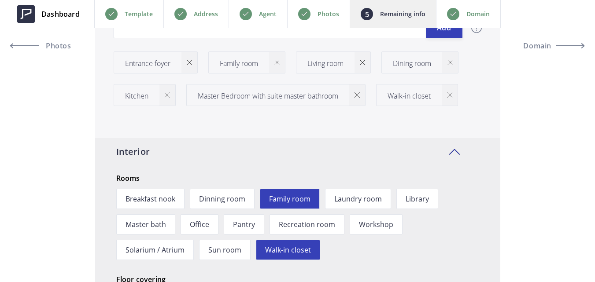
scroll to position [1190, 0]
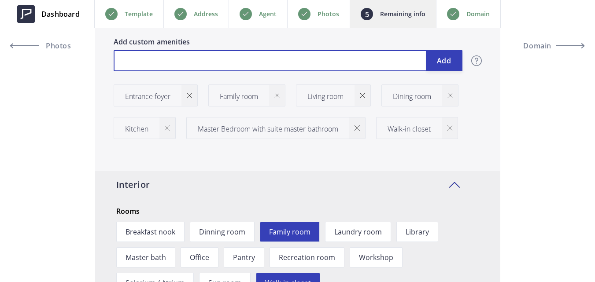
click at [348, 62] on input "text" at bounding box center [288, 60] width 349 height 21
type input "Large guest room"
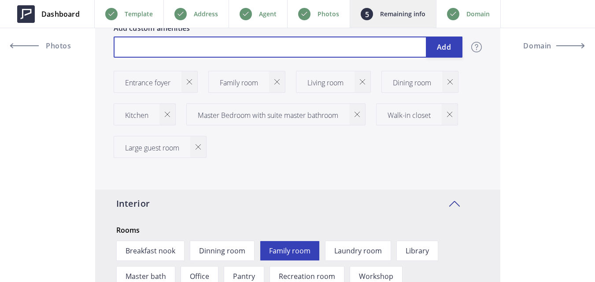
scroll to position [1145, 0]
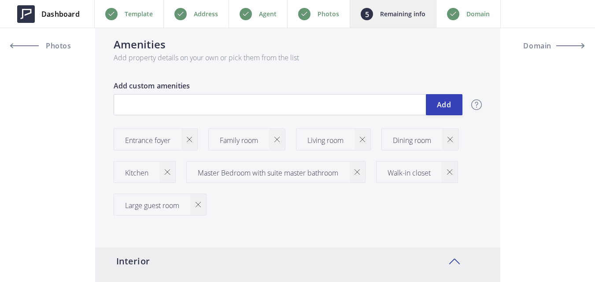
click at [282, 174] on p "Master Bedroom with suite master bathroom" at bounding box center [268, 173] width 141 height 11
click at [299, 174] on p "Master Bedroom with suite master bathroom" at bounding box center [268, 173] width 141 height 11
click at [320, 174] on p "Master Bedroom with suite master bathroom" at bounding box center [268, 173] width 141 height 11
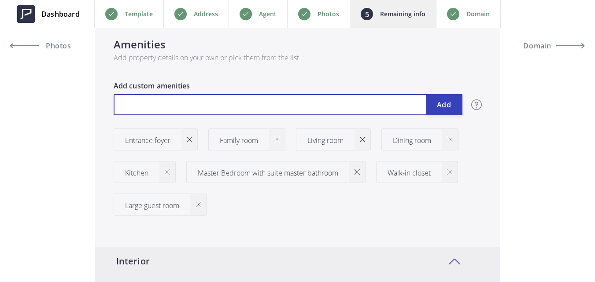
click at [218, 106] on input "text" at bounding box center [288, 104] width 349 height 21
type input "Master bedroom"
click at [235, 102] on input "text" at bounding box center [288, 104] width 349 height 21
type input "Suite master bathroom"
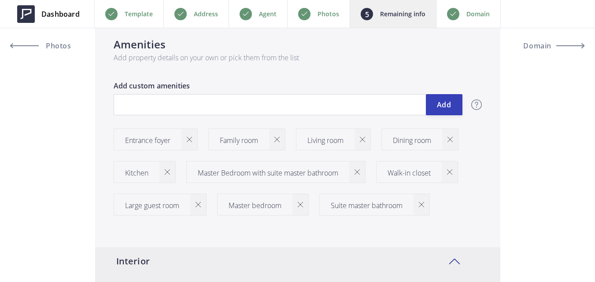
click at [360, 172] on img at bounding box center [357, 172] width 5 height 5
click at [364, 173] on img at bounding box center [363, 172] width 5 height 5
click at [261, 171] on img at bounding box center [259, 172] width 5 height 5
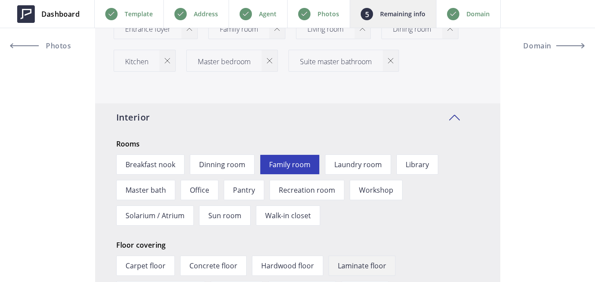
scroll to position [1278, 0]
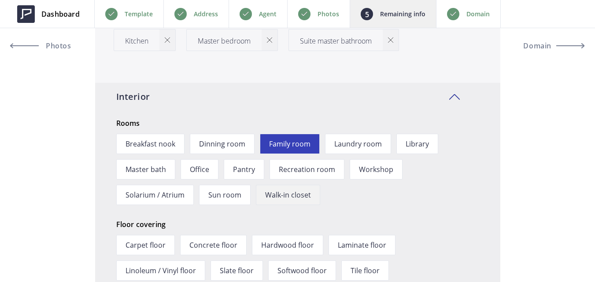
click at [286, 196] on span "Walk-in closet" at bounding box center [288, 195] width 64 height 20
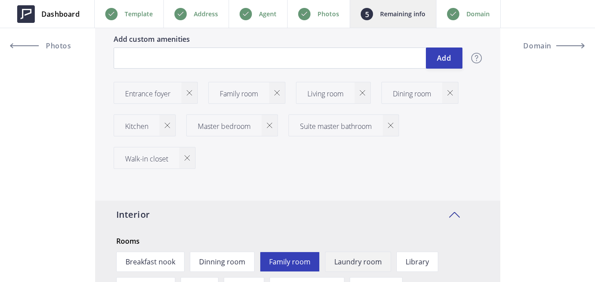
scroll to position [1190, 0]
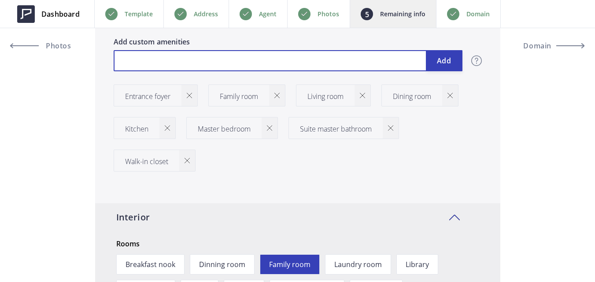
click at [206, 56] on input "text" at bounding box center [288, 60] width 349 height 21
type input "Large guest bedroom"
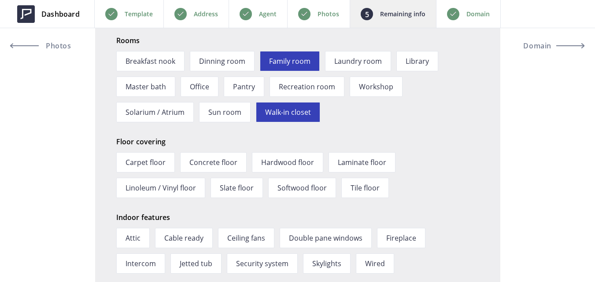
scroll to position [1410, 0]
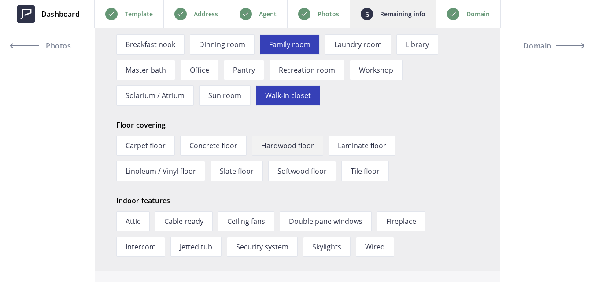
click at [297, 142] on span "Hardwood floor" at bounding box center [287, 146] width 71 height 20
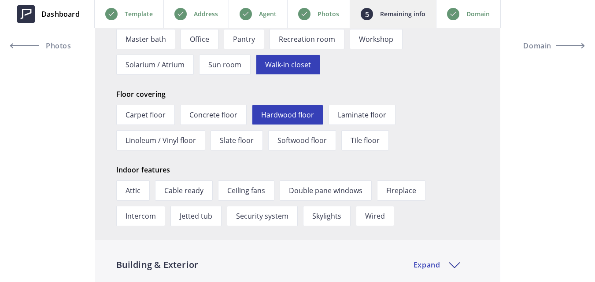
scroll to position [1454, 0]
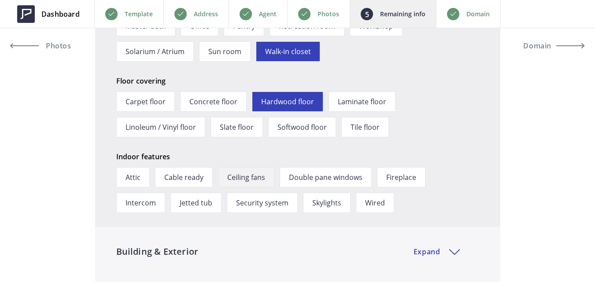
click at [234, 181] on span "Ceiling fans" at bounding box center [246, 177] width 56 height 20
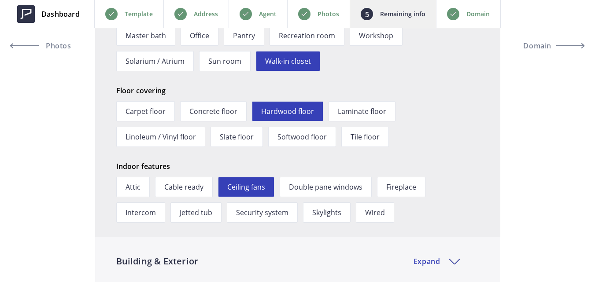
scroll to position [1487, 0]
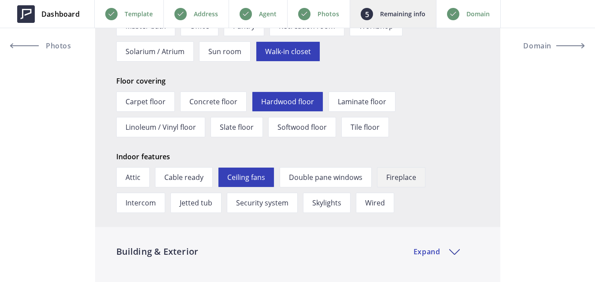
click at [391, 179] on span "Fireplace" at bounding box center [401, 177] width 48 height 20
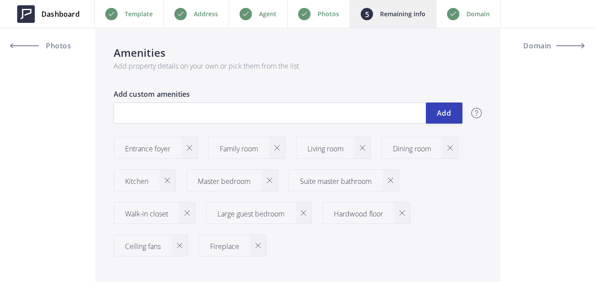
scroll to position [1134, 0]
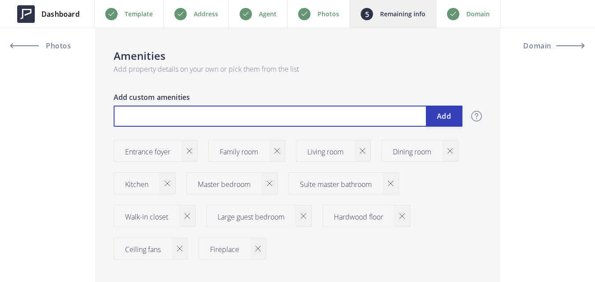
click at [300, 119] on input "text" at bounding box center [288, 116] width 349 height 21
type input "Jac"
click at [216, 122] on input "Jac" at bounding box center [288, 116] width 349 height 21
type input "Jacuzzi"
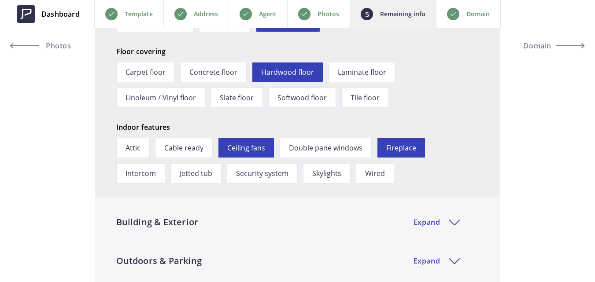
scroll to position [1531, 0]
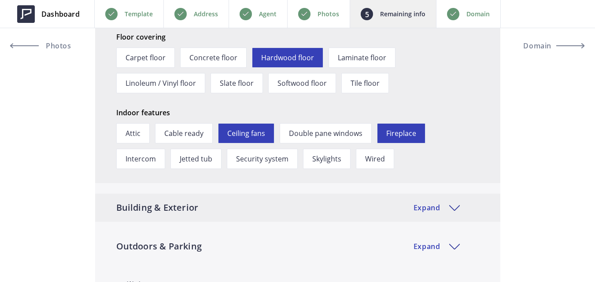
click at [345, 203] on div "Building & Exterior Expand" at bounding box center [297, 208] width 405 height 28
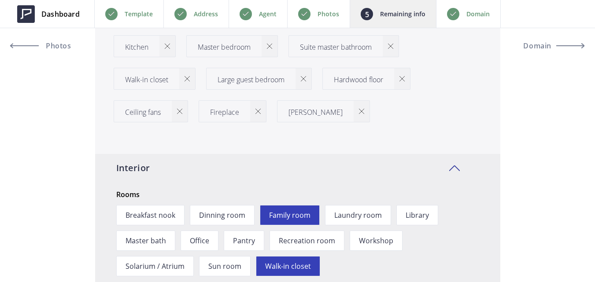
scroll to position [1178, 0]
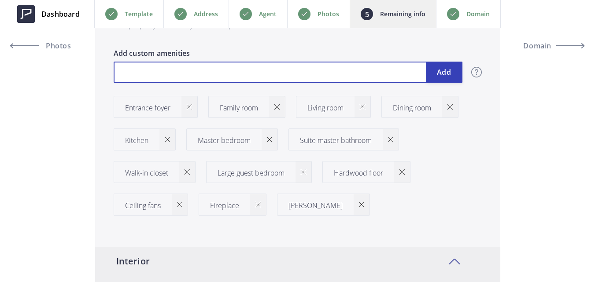
click at [375, 70] on input "text" at bounding box center [288, 72] width 349 height 21
type input "\"
type input "Terrace"
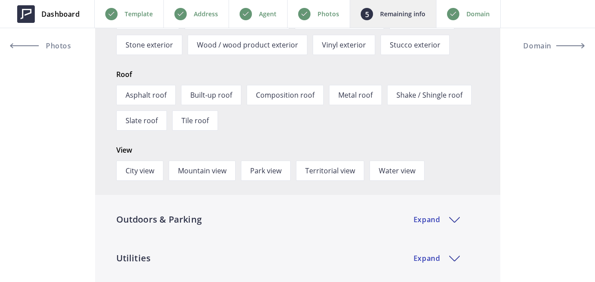
scroll to position [1883, 0]
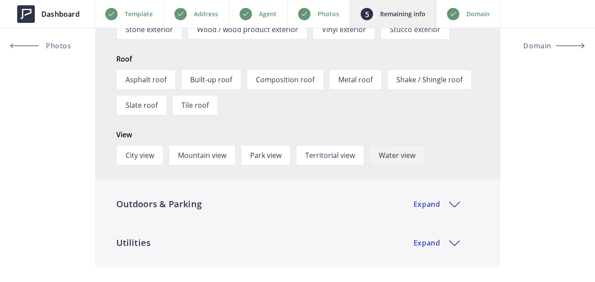
click at [388, 156] on span "Water view" at bounding box center [397, 155] width 55 height 20
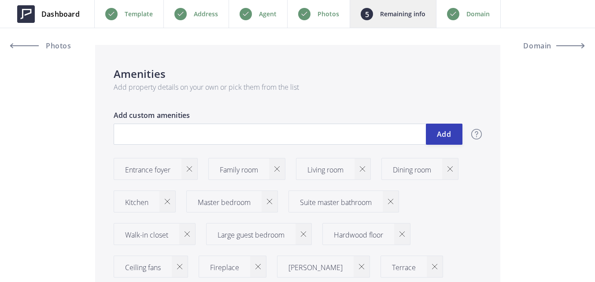
scroll to position [1167, 0]
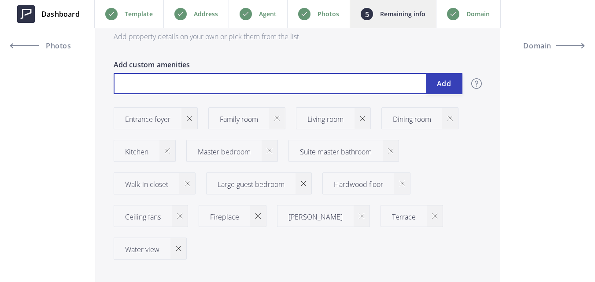
click at [289, 85] on input "text" at bounding box center [288, 83] width 349 height 21
type input "NY view"
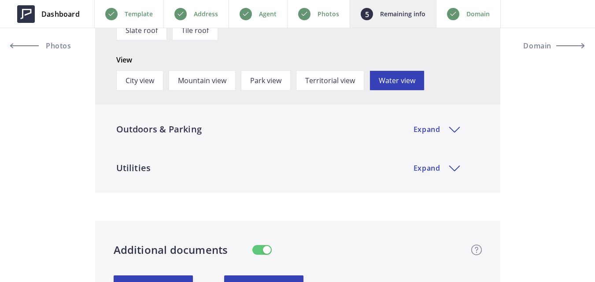
scroll to position [2004, 0]
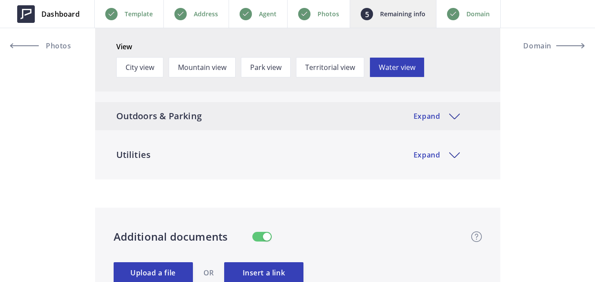
click at [451, 118] on div "Outdoors & Parking Expand" at bounding box center [297, 116] width 405 height 28
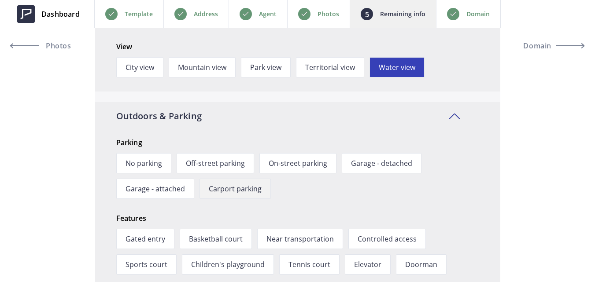
click at [241, 188] on span "Carport parking" at bounding box center [235, 189] width 71 height 20
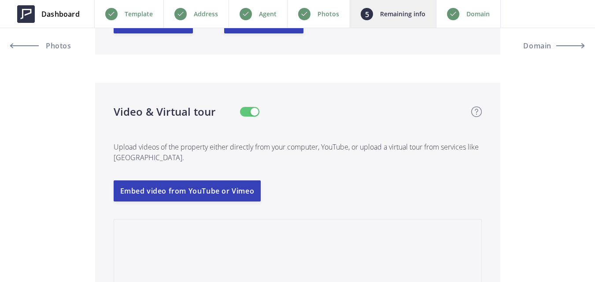
scroll to position [2532, 0]
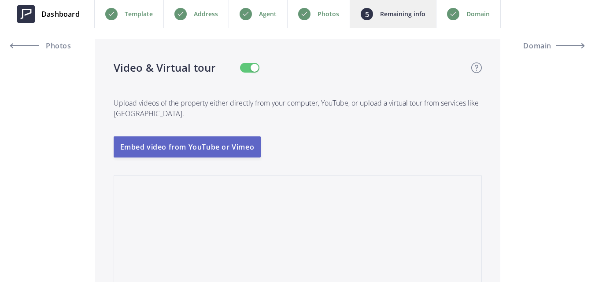
click at [230, 150] on button "Embed video from YouTube or Vimeo" at bounding box center [188, 147] width 148 height 21
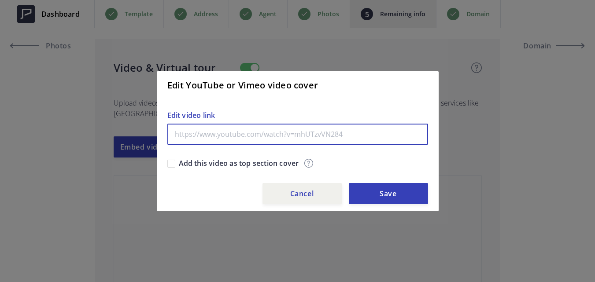
click at [342, 133] on input "text" at bounding box center [297, 134] width 261 height 21
paste input "https://youtu.be/f-kpREe3W7k"
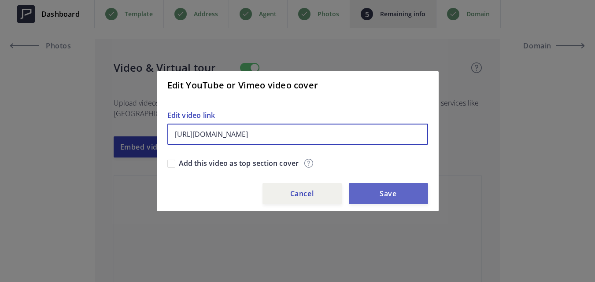
type input "https://youtu.be/f-kpREe3W7k"
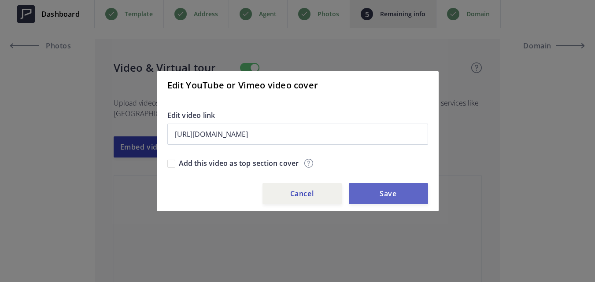
click at [395, 195] on button "Save" at bounding box center [388, 193] width 79 height 21
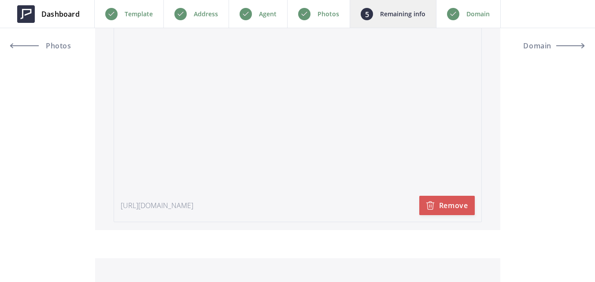
scroll to position [2973, 0]
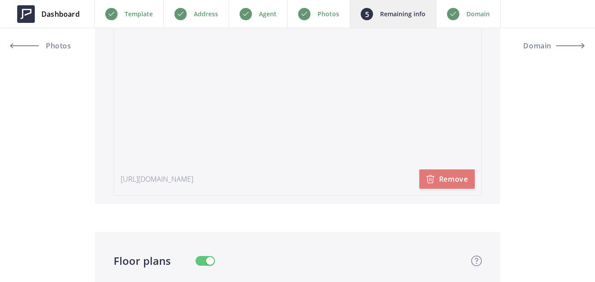
click at [432, 175] on button "Remove" at bounding box center [447, 179] width 56 height 19
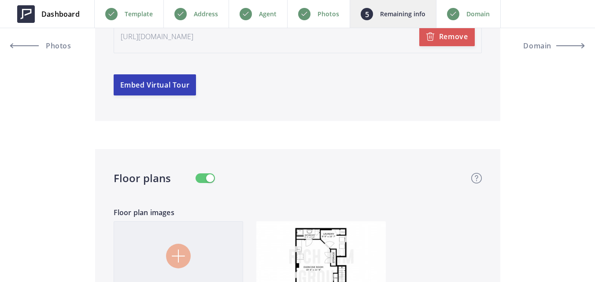
scroll to position [2841, 0]
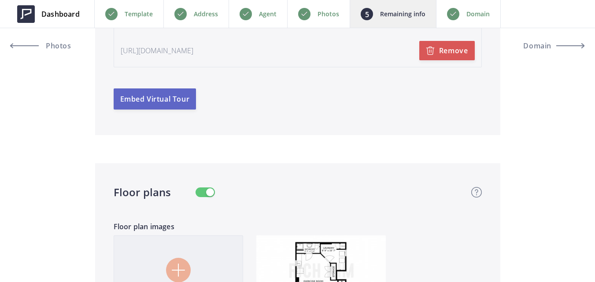
click at [178, 96] on button "Embed Virtual Tour" at bounding box center [155, 99] width 83 height 21
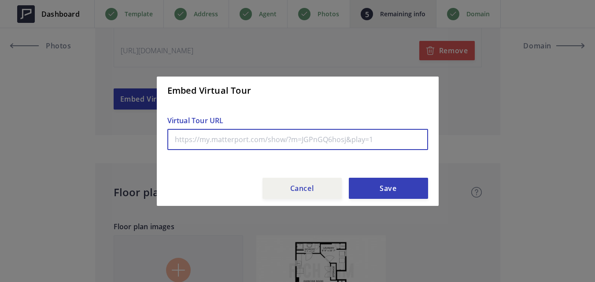
click at [247, 142] on input "text" at bounding box center [297, 139] width 261 height 21
paste input "https://my.matterport.com/show/?m=ESTHTTr7k1h"
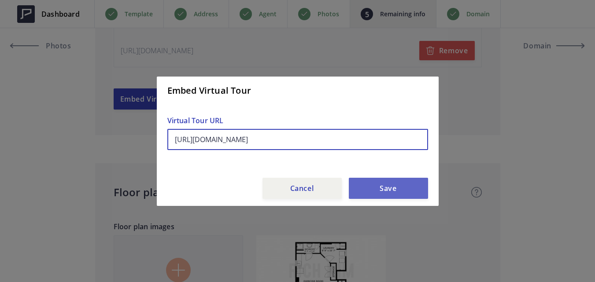
type input "https://my.matterport.com/show/?m=ESTHTTr7k1h"
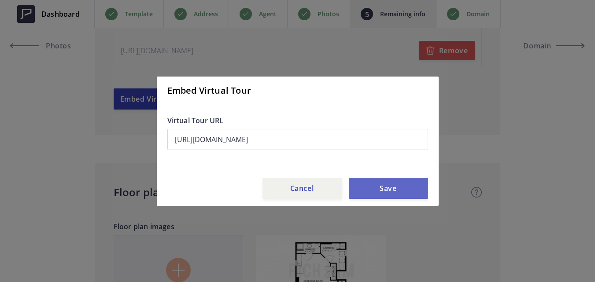
click at [377, 187] on button "Save" at bounding box center [388, 188] width 79 height 21
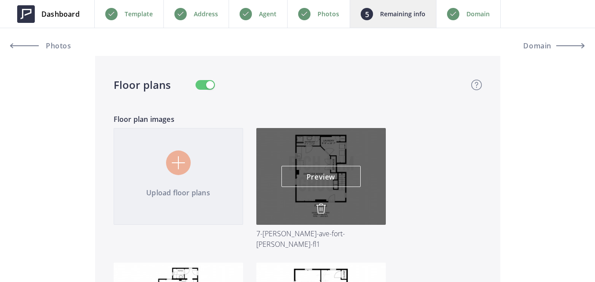
scroll to position [3193, 0]
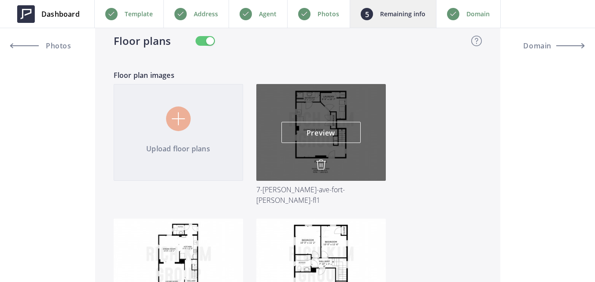
click at [320, 167] on img at bounding box center [321, 164] width 11 height 11
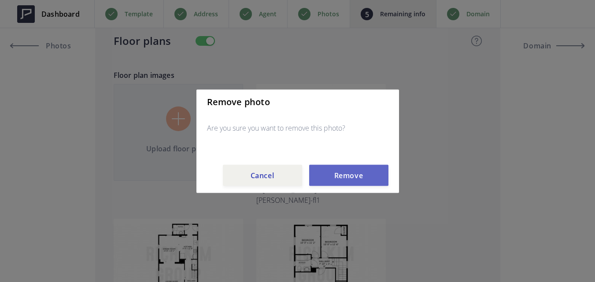
click at [325, 171] on button "Remove" at bounding box center [348, 175] width 79 height 21
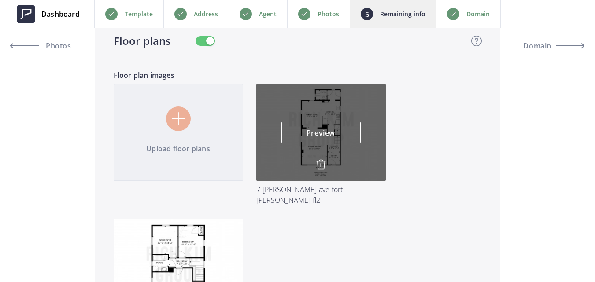
click at [319, 165] on img at bounding box center [321, 164] width 11 height 11
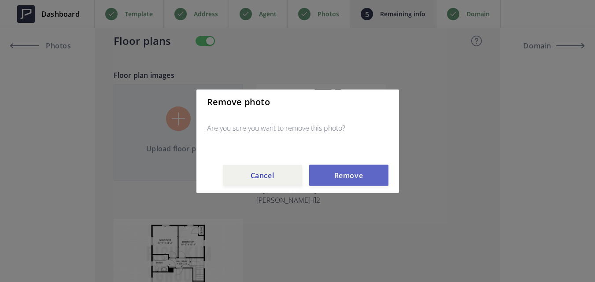
click at [327, 167] on button "Remove" at bounding box center [348, 175] width 79 height 21
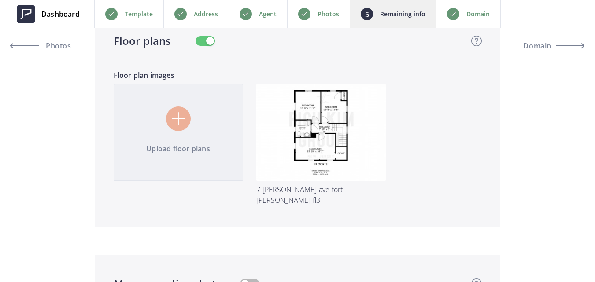
click at [0, 0] on img at bounding box center [0, 0] width 0 height 0
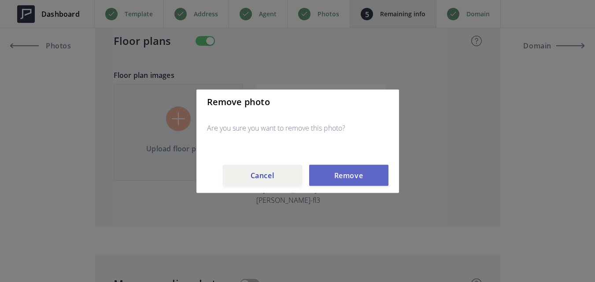
click at [331, 173] on button "Remove" at bounding box center [348, 175] width 79 height 21
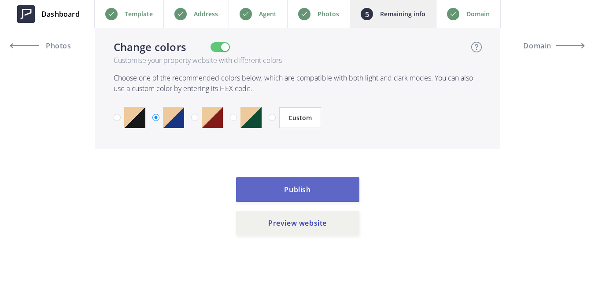
scroll to position [3898, 0]
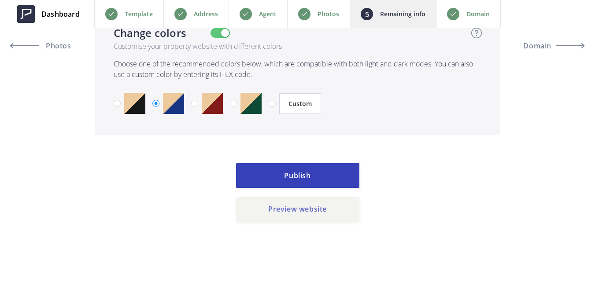
click at [315, 204] on button "Preview website" at bounding box center [297, 209] width 123 height 25
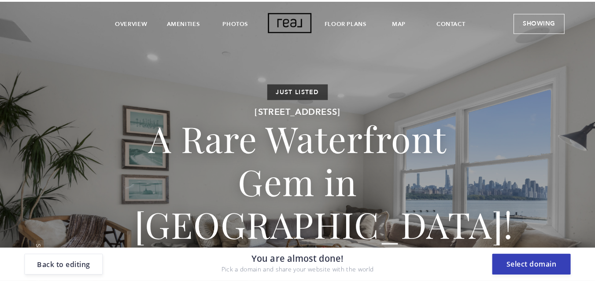
scroll to position [44, 0]
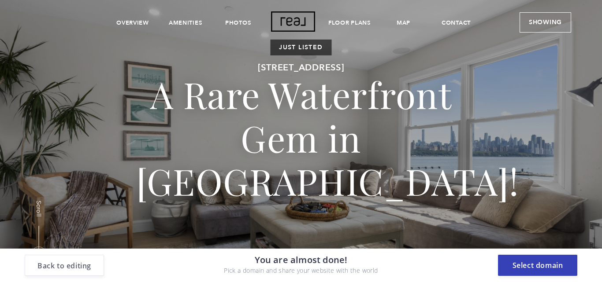
click at [86, 267] on button "Back to editing" at bounding box center [64, 265] width 79 height 21
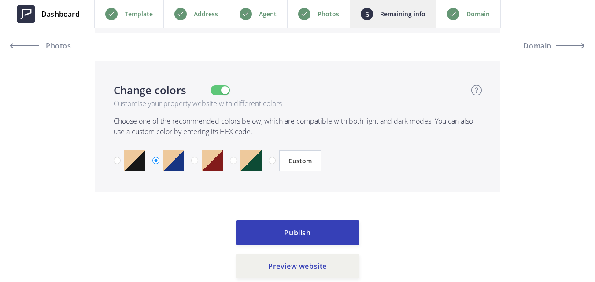
scroll to position [3359, 0]
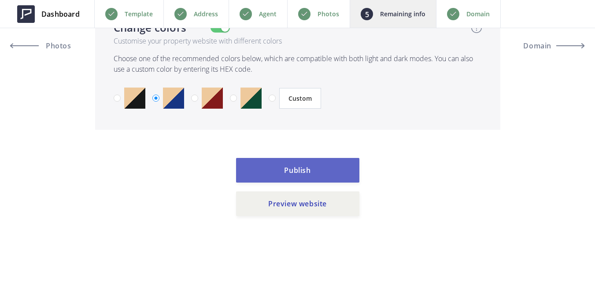
click at [306, 171] on button "Publish" at bounding box center [297, 170] width 123 height 25
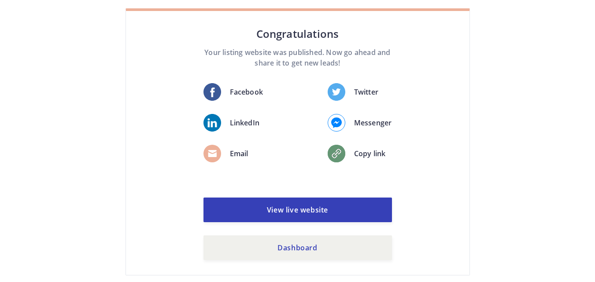
scroll to position [79, 0]
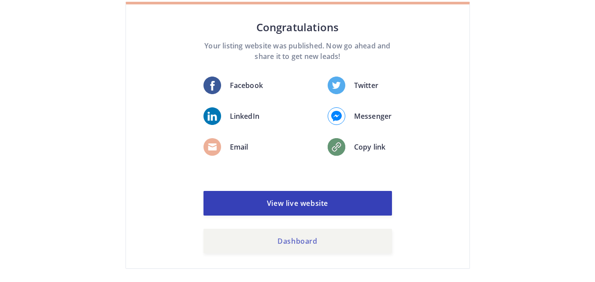
click at [362, 245] on link "Dashboard" at bounding box center [298, 241] width 189 height 25
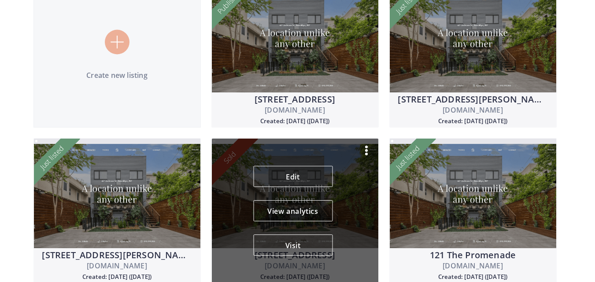
scroll to position [122, 0]
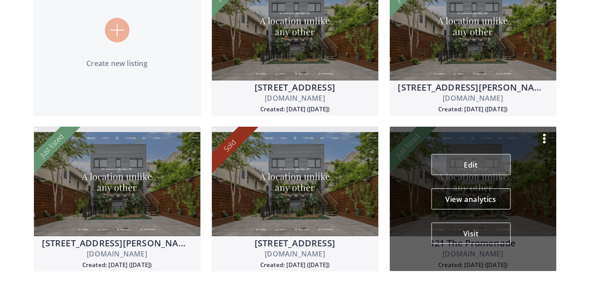
click at [448, 163] on link "Edit" at bounding box center [470, 164] width 79 height 21
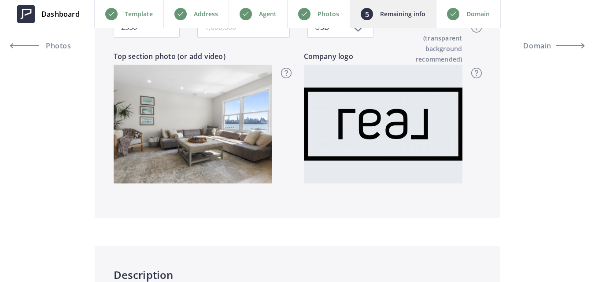
scroll to position [441, 0]
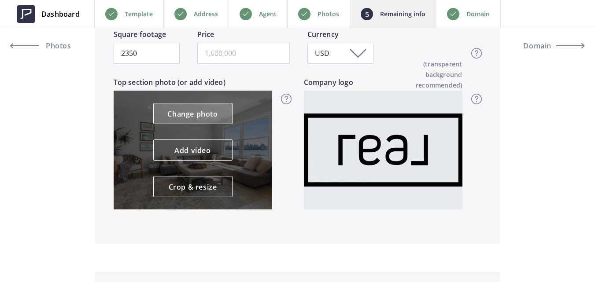
click at [195, 115] on link "Change photo" at bounding box center [192, 113] width 79 height 21
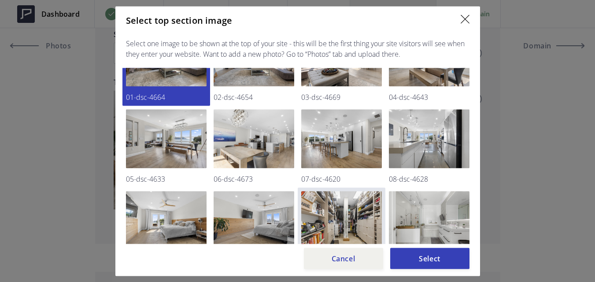
scroll to position [0, 0]
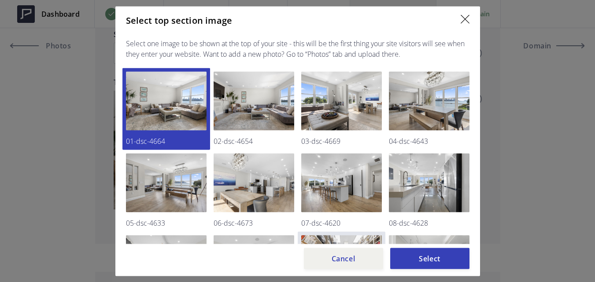
click at [327, 190] on img at bounding box center [341, 182] width 81 height 59
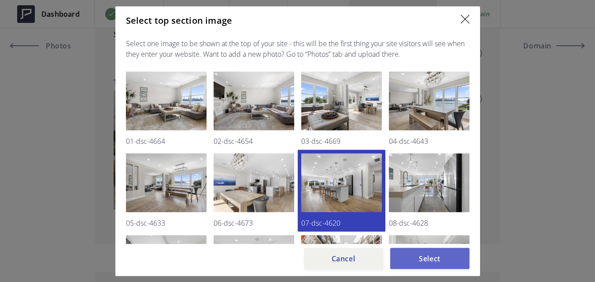
click at [414, 259] on button "Select" at bounding box center [429, 258] width 79 height 21
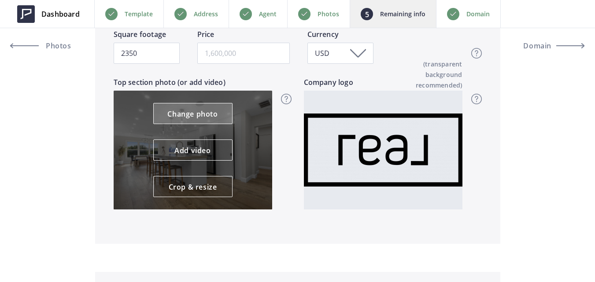
click at [194, 108] on link "Change photo" at bounding box center [192, 113] width 79 height 21
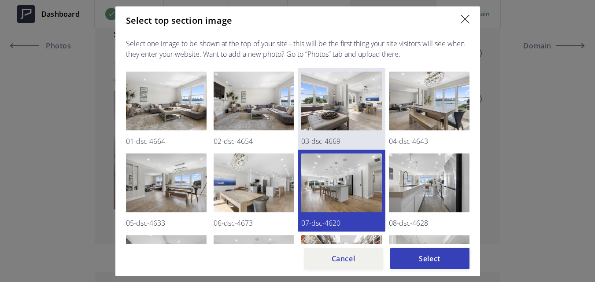
click at [323, 128] on img at bounding box center [341, 100] width 81 height 59
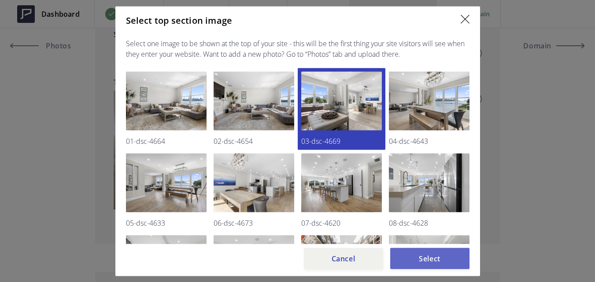
click at [413, 261] on button "Select" at bounding box center [429, 258] width 79 height 21
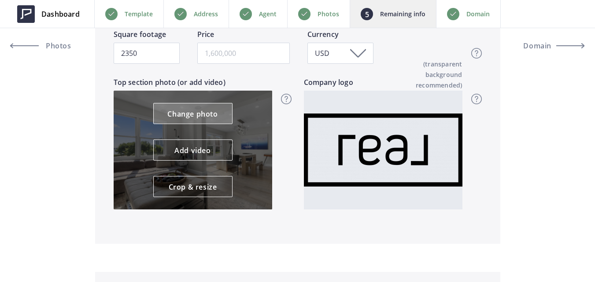
click at [183, 114] on link "Change photo" at bounding box center [192, 113] width 79 height 21
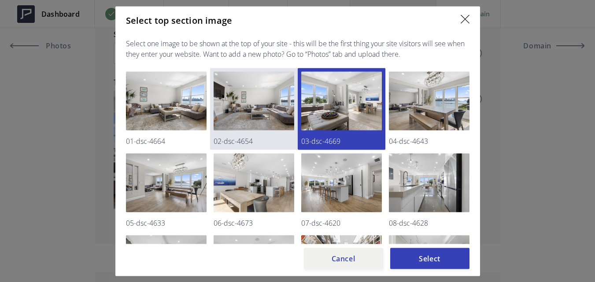
click at [251, 125] on img at bounding box center [254, 100] width 81 height 59
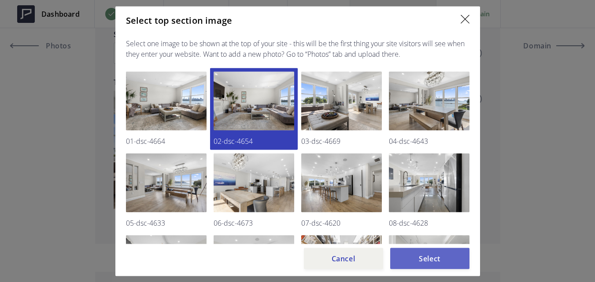
click at [417, 259] on button "Select" at bounding box center [429, 258] width 79 height 21
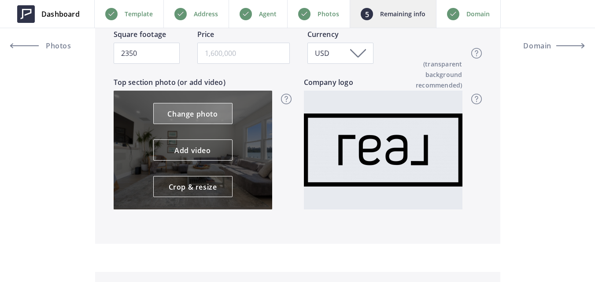
click at [190, 115] on link "Change photo" at bounding box center [192, 113] width 79 height 21
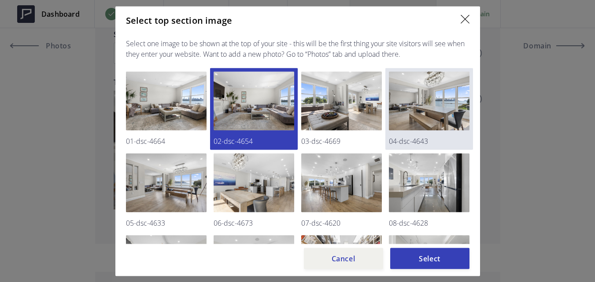
click at [424, 110] on img at bounding box center [429, 100] width 81 height 59
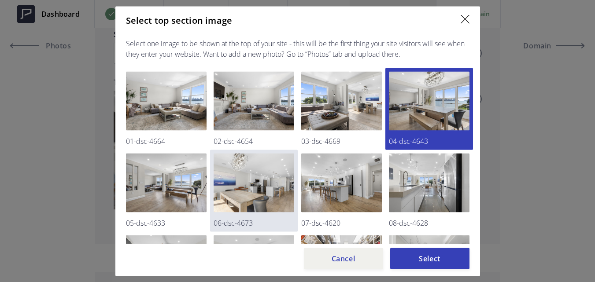
scroll to position [44, 0]
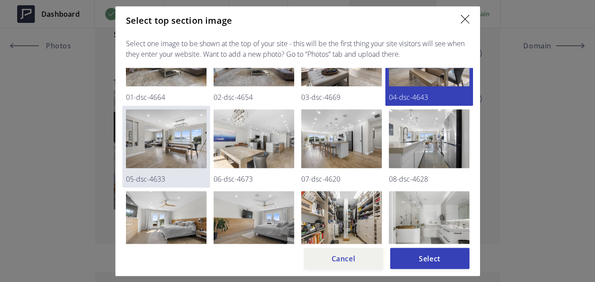
click at [155, 152] on img at bounding box center [166, 138] width 81 height 59
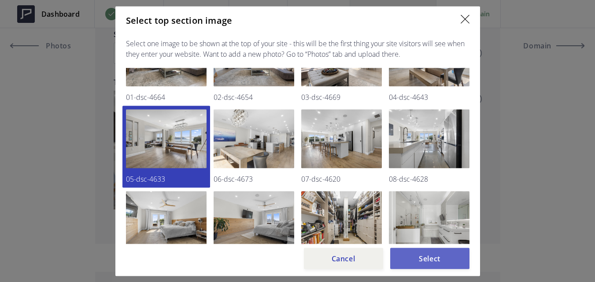
click at [402, 259] on button "Select" at bounding box center [429, 258] width 79 height 21
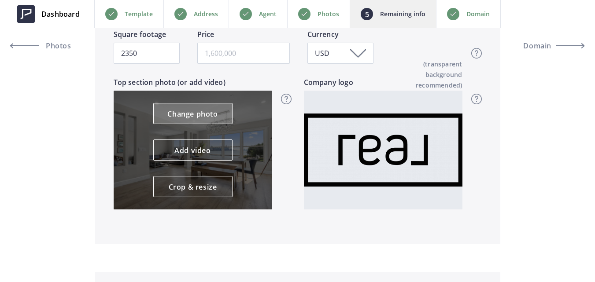
click at [203, 117] on link "Change photo" at bounding box center [192, 113] width 79 height 21
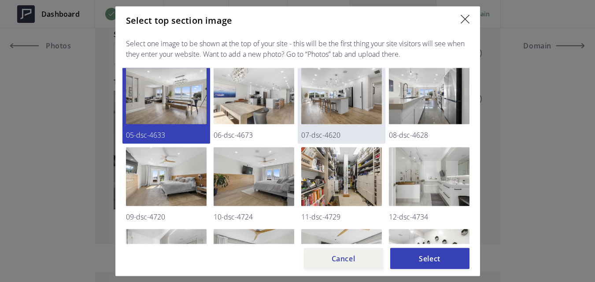
scroll to position [0, 0]
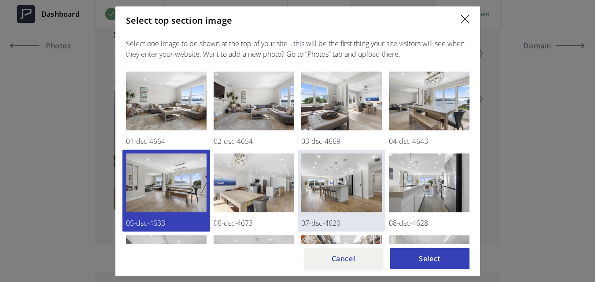
click at [320, 196] on img at bounding box center [341, 182] width 81 height 59
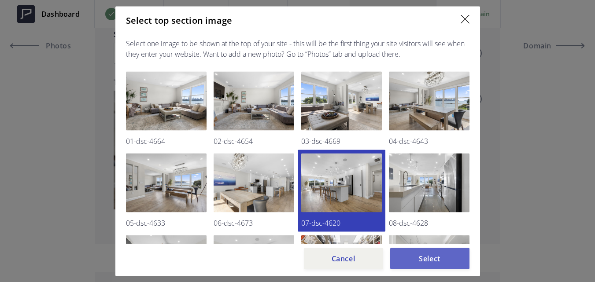
click at [410, 260] on button "Select" at bounding box center [429, 258] width 79 height 21
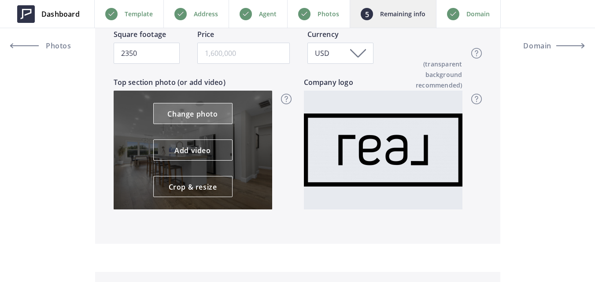
click at [209, 115] on link "Change photo" at bounding box center [192, 113] width 79 height 21
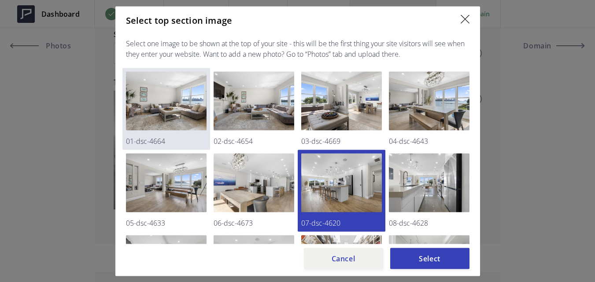
click at [165, 113] on img at bounding box center [166, 100] width 81 height 59
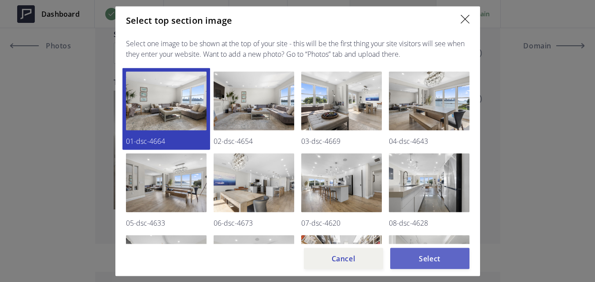
click at [411, 258] on button "Select" at bounding box center [429, 258] width 79 height 21
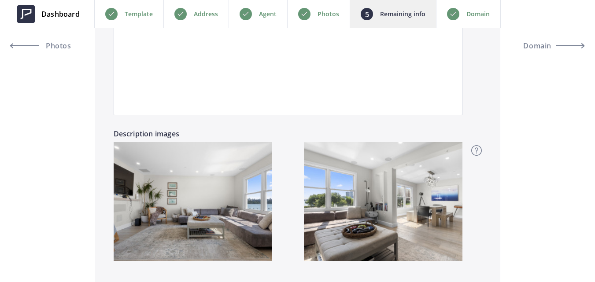
scroll to position [881, 0]
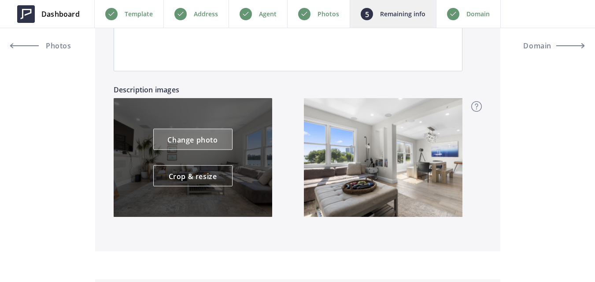
click at [188, 137] on link "Change photo" at bounding box center [192, 139] width 79 height 21
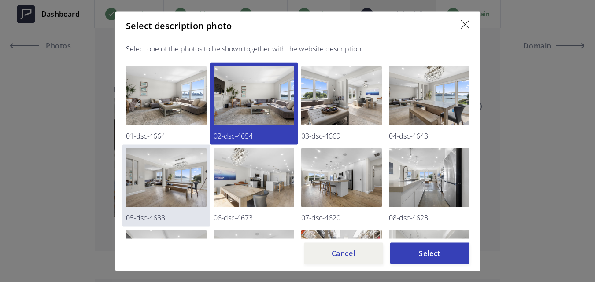
click at [182, 188] on img at bounding box center [166, 177] width 81 height 59
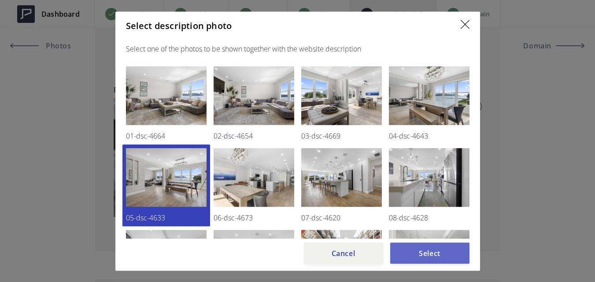
click at [415, 255] on button "Select" at bounding box center [429, 253] width 79 height 21
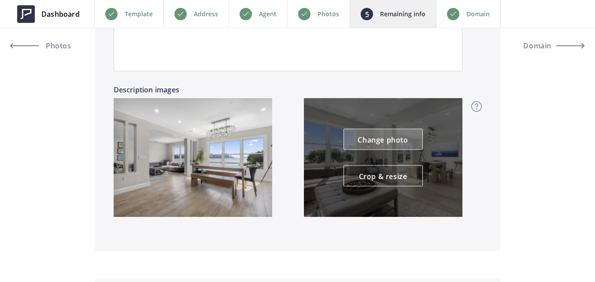
click at [371, 139] on link "Change photo" at bounding box center [383, 139] width 79 height 21
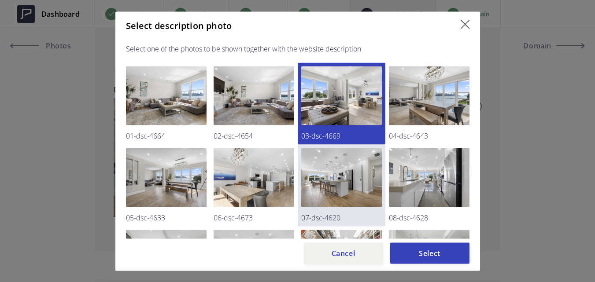
click at [360, 185] on img at bounding box center [341, 177] width 81 height 59
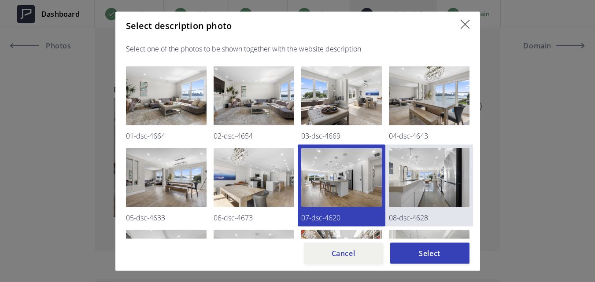
scroll to position [44, 0]
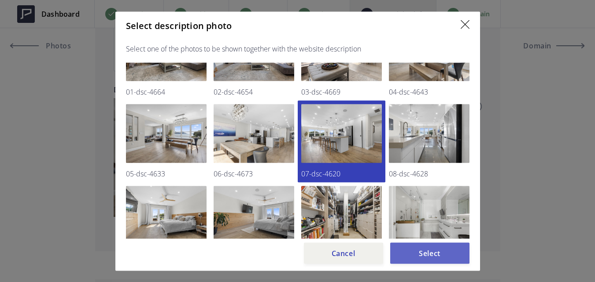
click at [426, 254] on button "Select" at bounding box center [429, 253] width 79 height 21
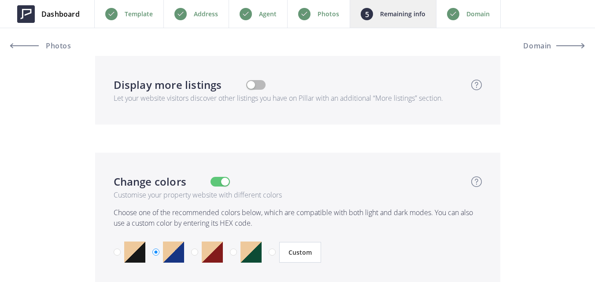
scroll to position [3325, 0]
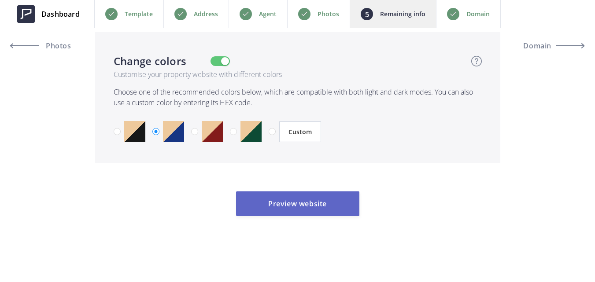
click at [321, 207] on button "Preview website" at bounding box center [297, 204] width 123 height 25
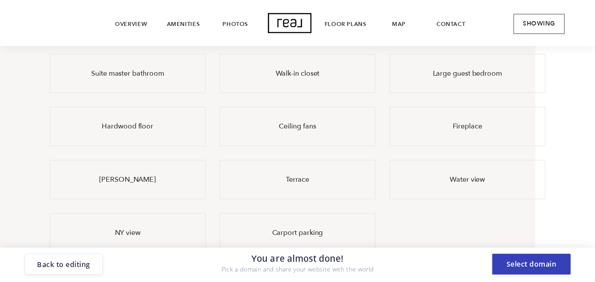
scroll to position [837, 0]
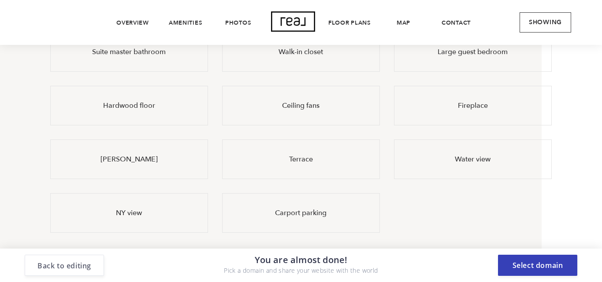
click at [85, 266] on button "Back to editing" at bounding box center [64, 265] width 79 height 21
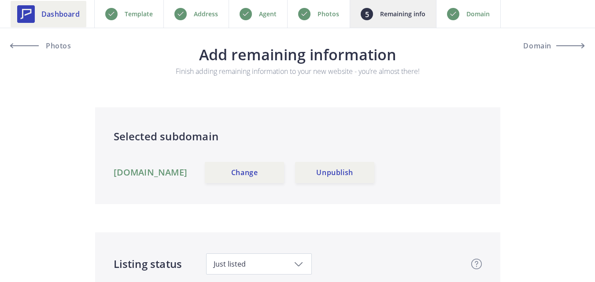
click at [42, 15] on span "Dashboard" at bounding box center [60, 14] width 38 height 11
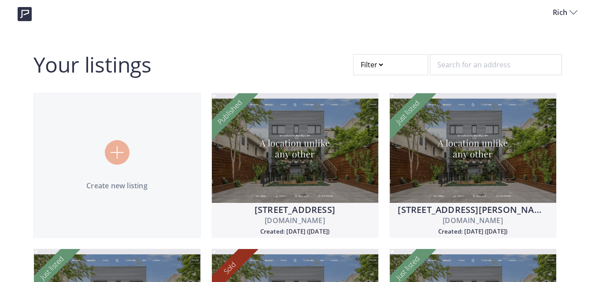
click at [550, 18] on div "Rich" at bounding box center [297, 15] width 595 height 16
click at [555, 14] on span "Rich" at bounding box center [561, 12] width 17 height 11
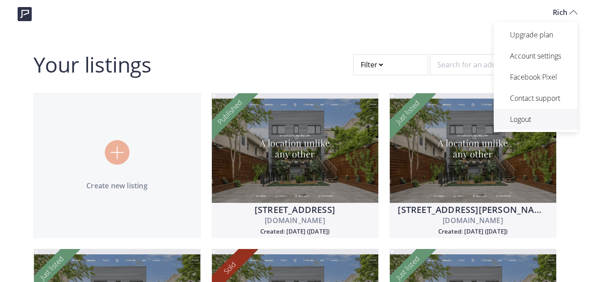
click at [525, 123] on p "Logout" at bounding box center [535, 119] width 51 height 11
